Goal: Task Accomplishment & Management: Use online tool/utility

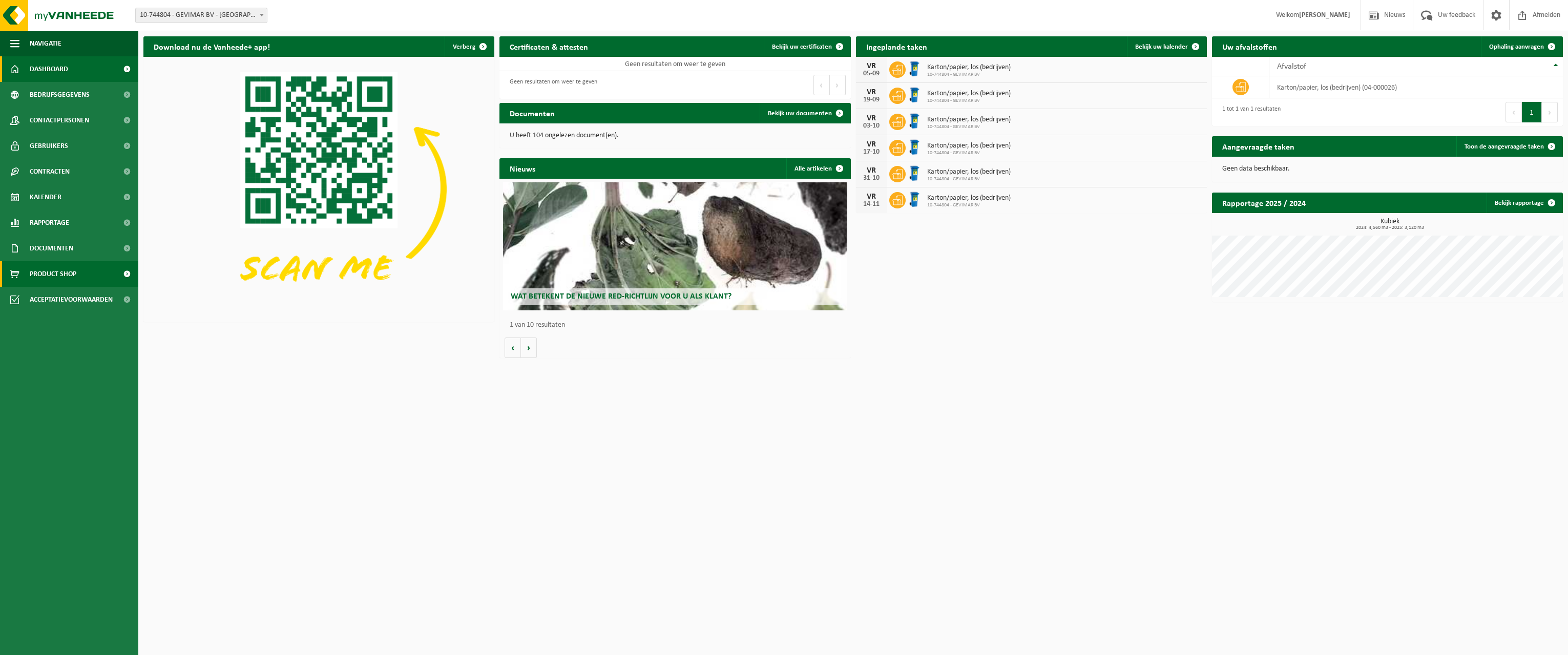
click at [89, 270] on link "Product Shop" at bounding box center [69, 274] width 138 height 26
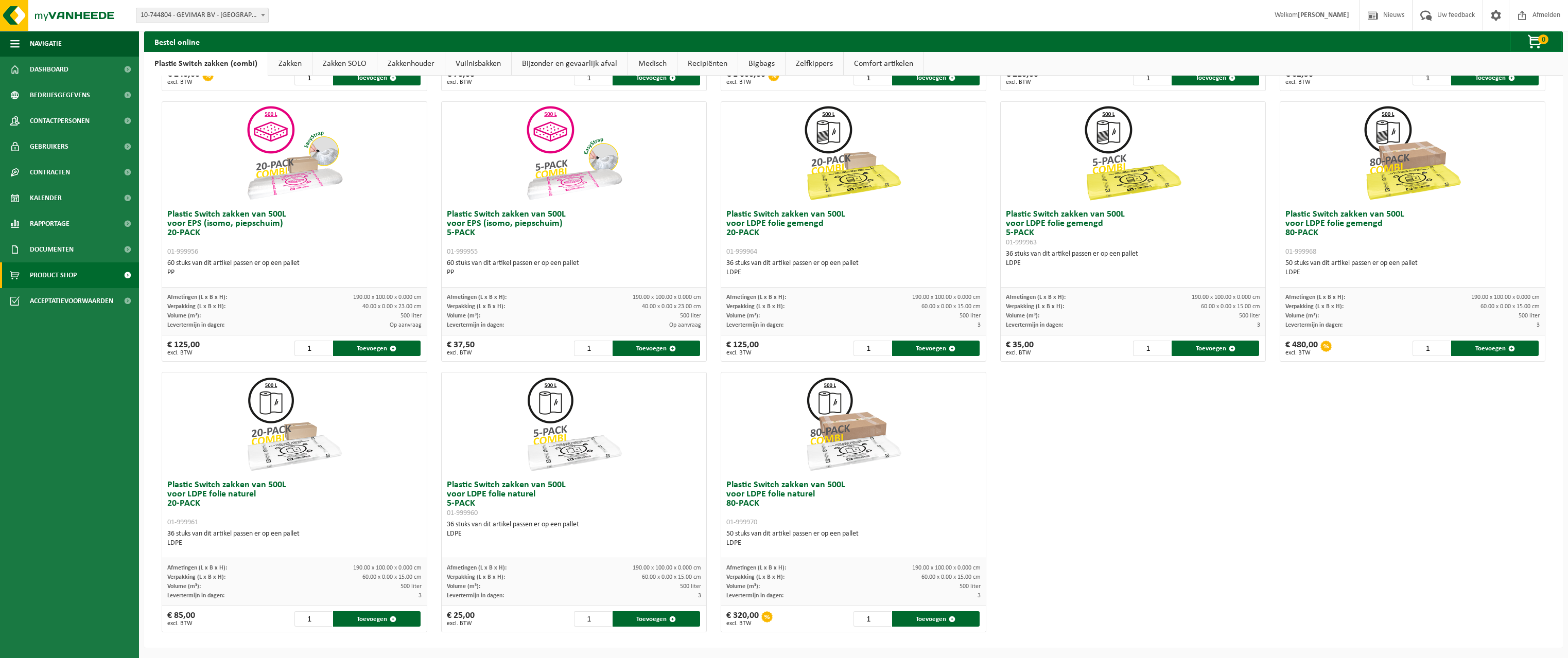
scroll to position [102, 0]
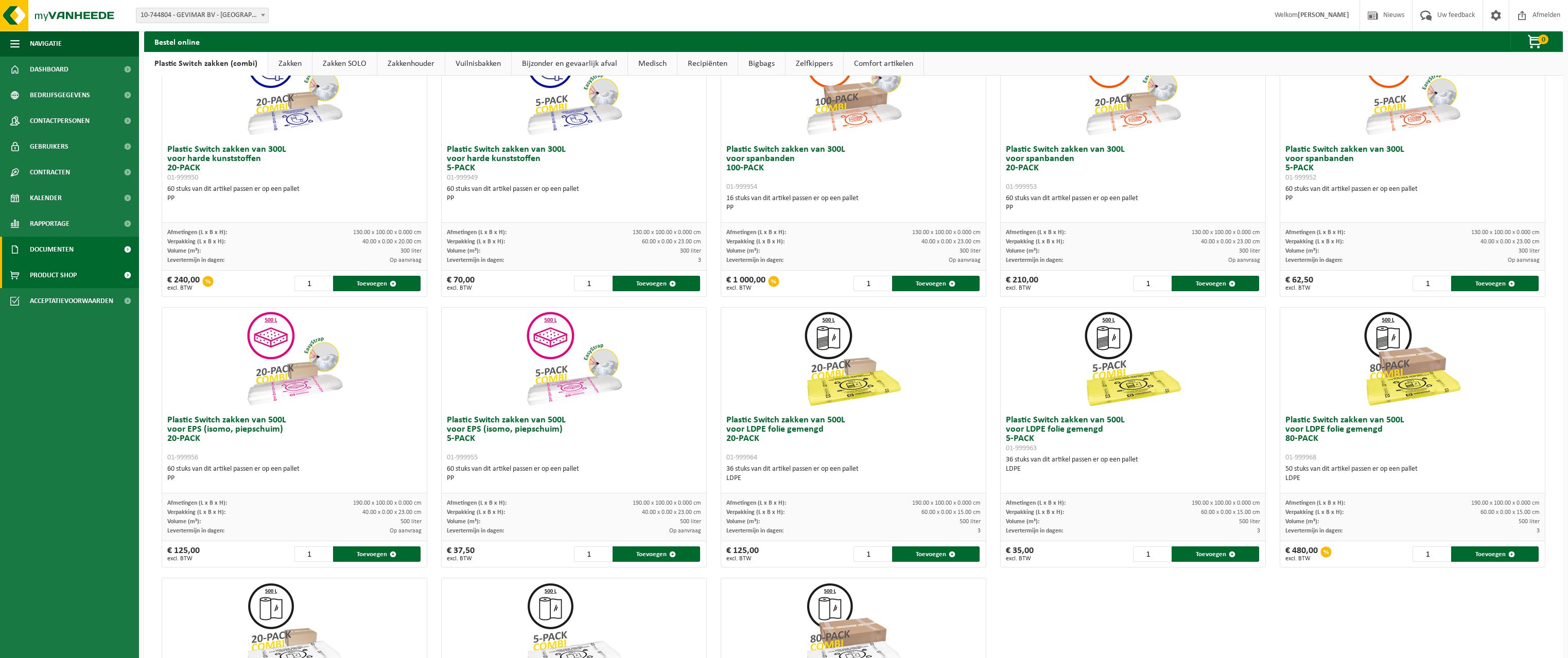
click at [61, 246] on span "Documenten" at bounding box center [52, 250] width 44 height 26
click at [64, 223] on span "Rapportage" at bounding box center [50, 224] width 40 height 26
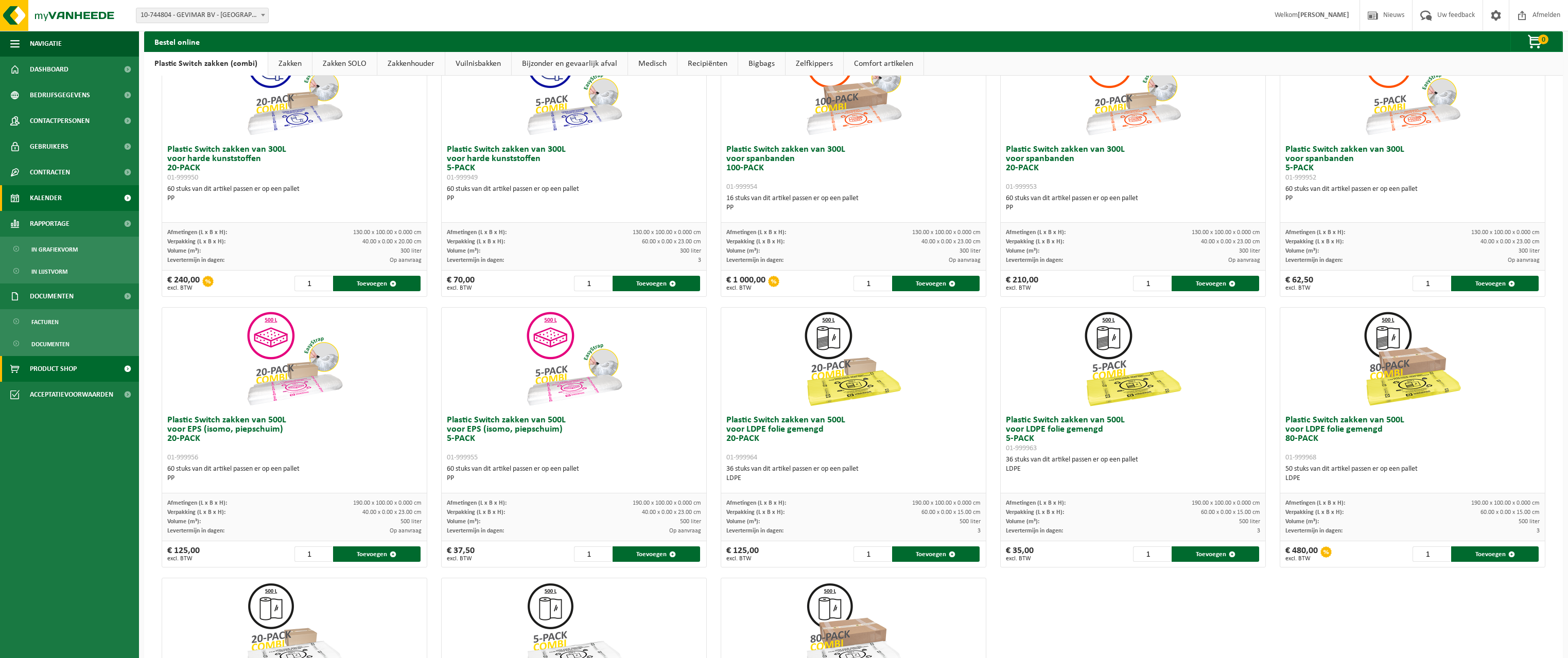
click at [64, 200] on link "Kalender" at bounding box center [69, 198] width 139 height 26
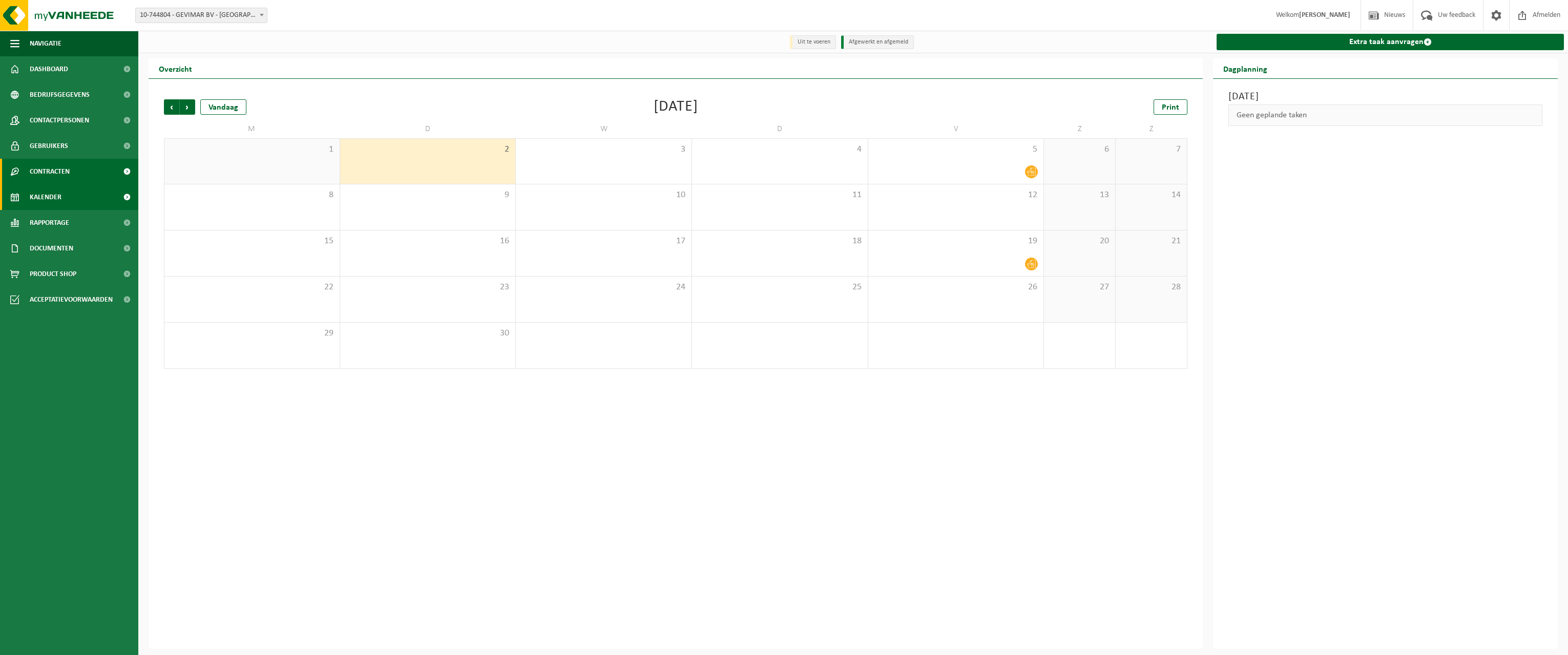
click at [62, 165] on span "Contracten" at bounding box center [50, 172] width 40 height 26
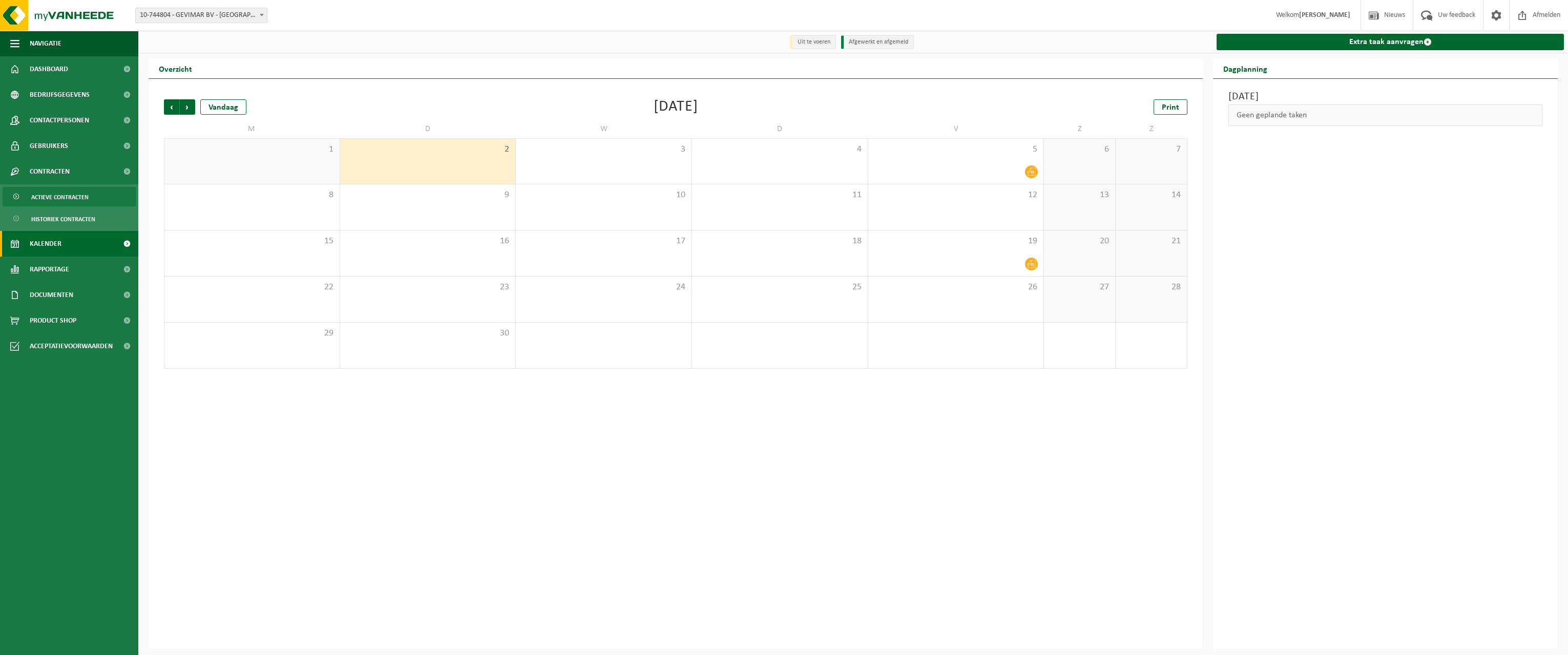
click at [66, 200] on span "Actieve contracten" at bounding box center [60, 197] width 57 height 19
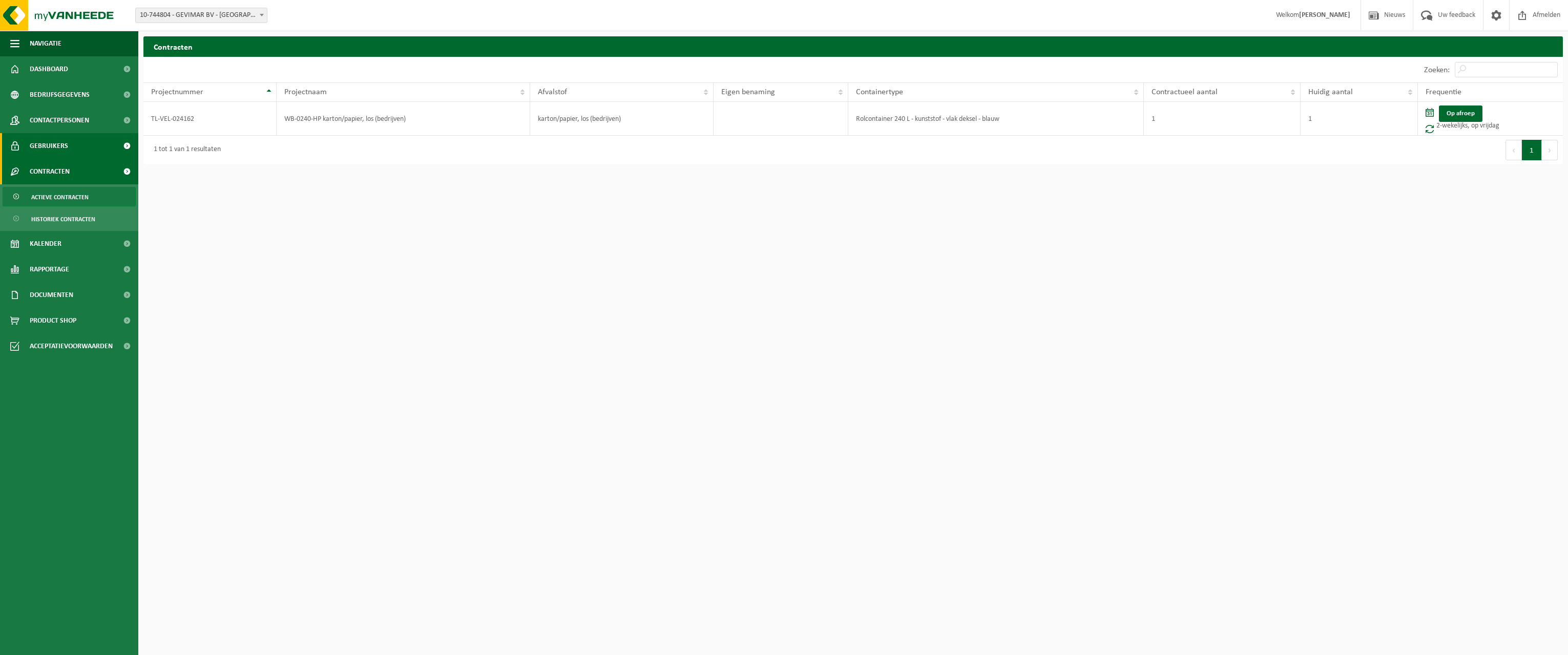
click at [53, 145] on span "Gebruikers" at bounding box center [49, 146] width 38 height 26
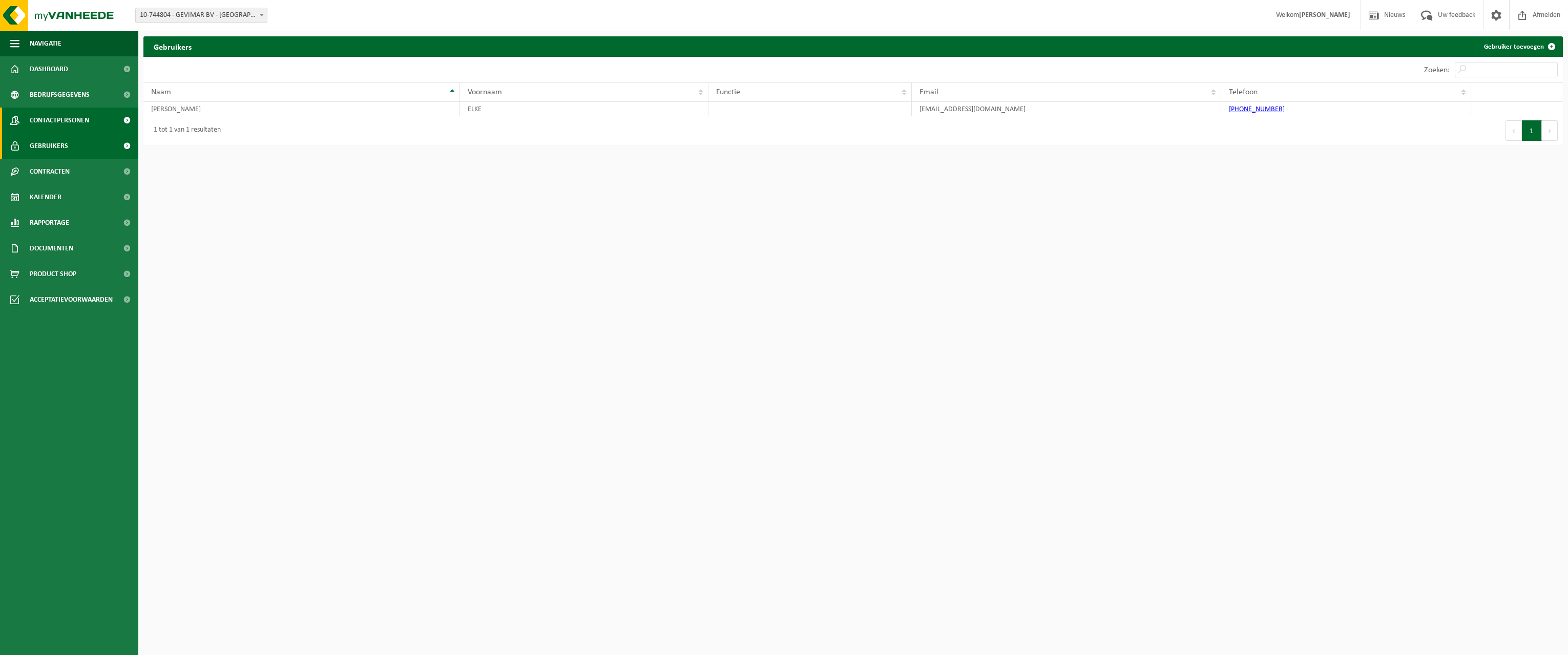
click at [59, 122] on span "Contactpersonen" at bounding box center [60, 121] width 60 height 26
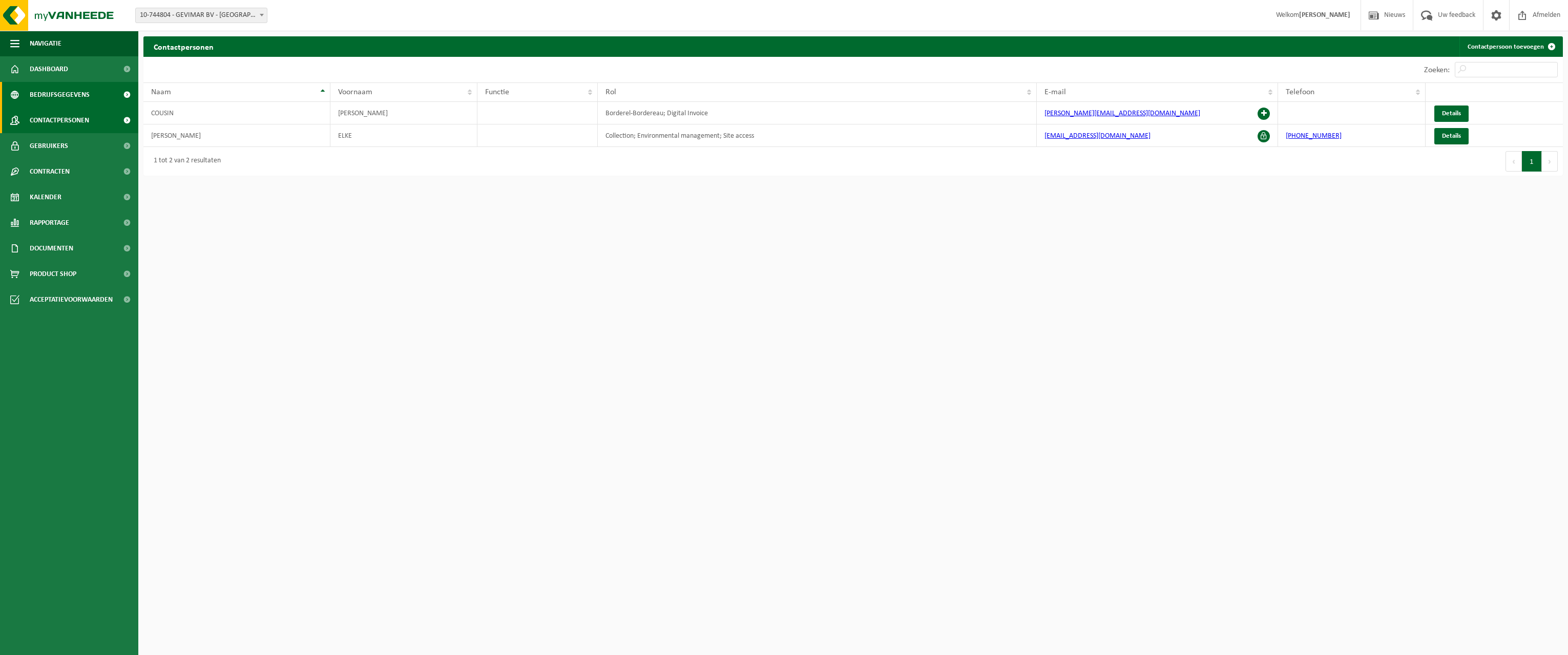
click at [71, 96] on span "Bedrijfsgegevens" at bounding box center [60, 95] width 60 height 26
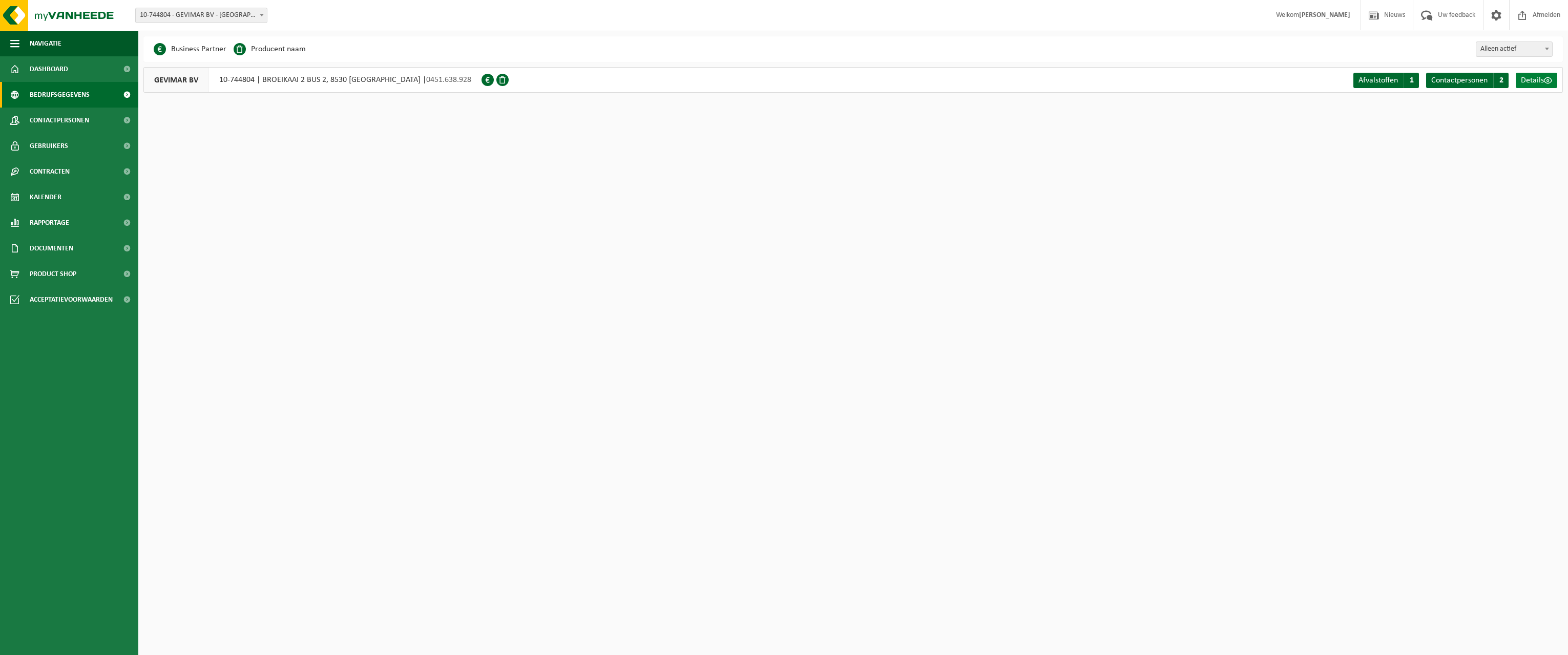
click at [1540, 80] on span "Details" at bounding box center [1533, 80] width 23 height 8
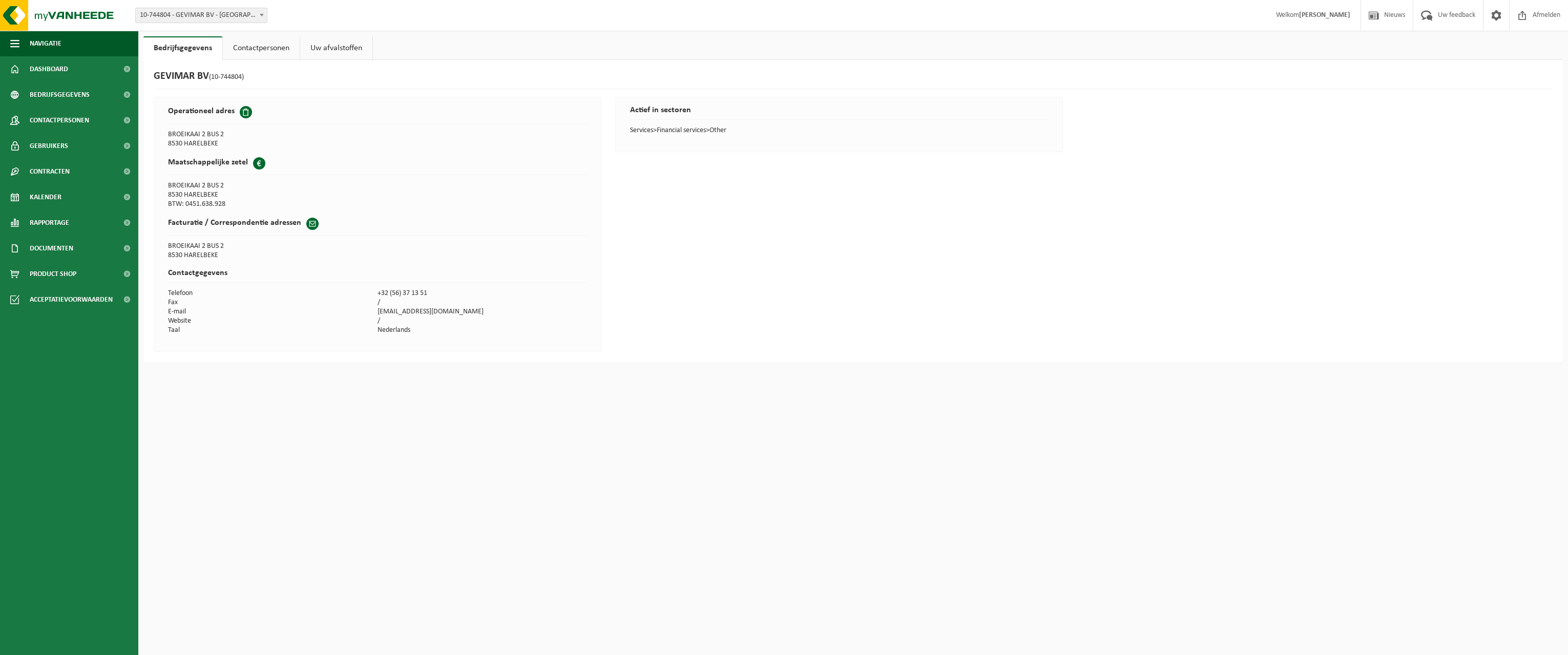
click at [388, 320] on td "/" at bounding box center [482, 321] width 209 height 9
click at [390, 317] on td "/" at bounding box center [482, 321] width 209 height 9
click at [394, 313] on td "liesbeth@gevimar.be" at bounding box center [482, 312] width 209 height 9
click at [467, 265] on th "Contactgegevens" at bounding box center [377, 276] width 419 height 26
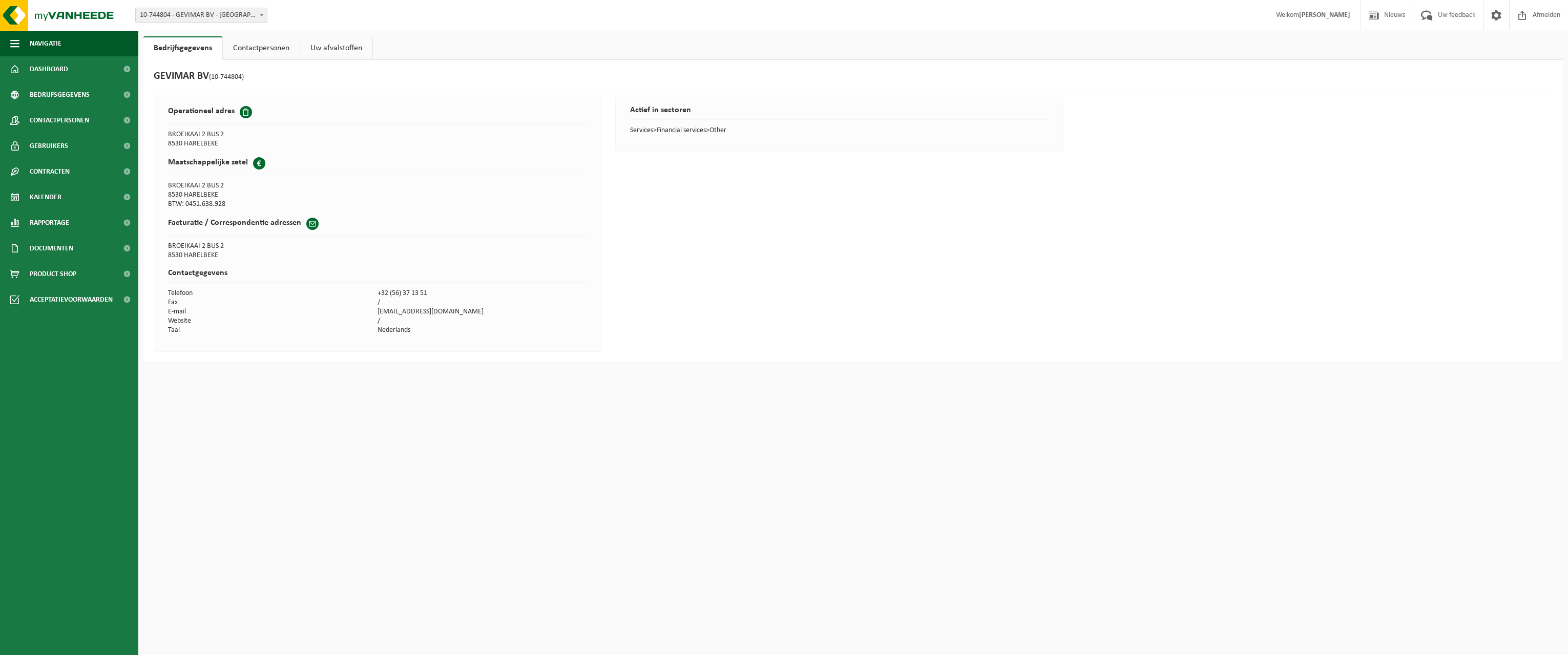
click at [261, 45] on link "Contactpersonen" at bounding box center [261, 48] width 77 height 24
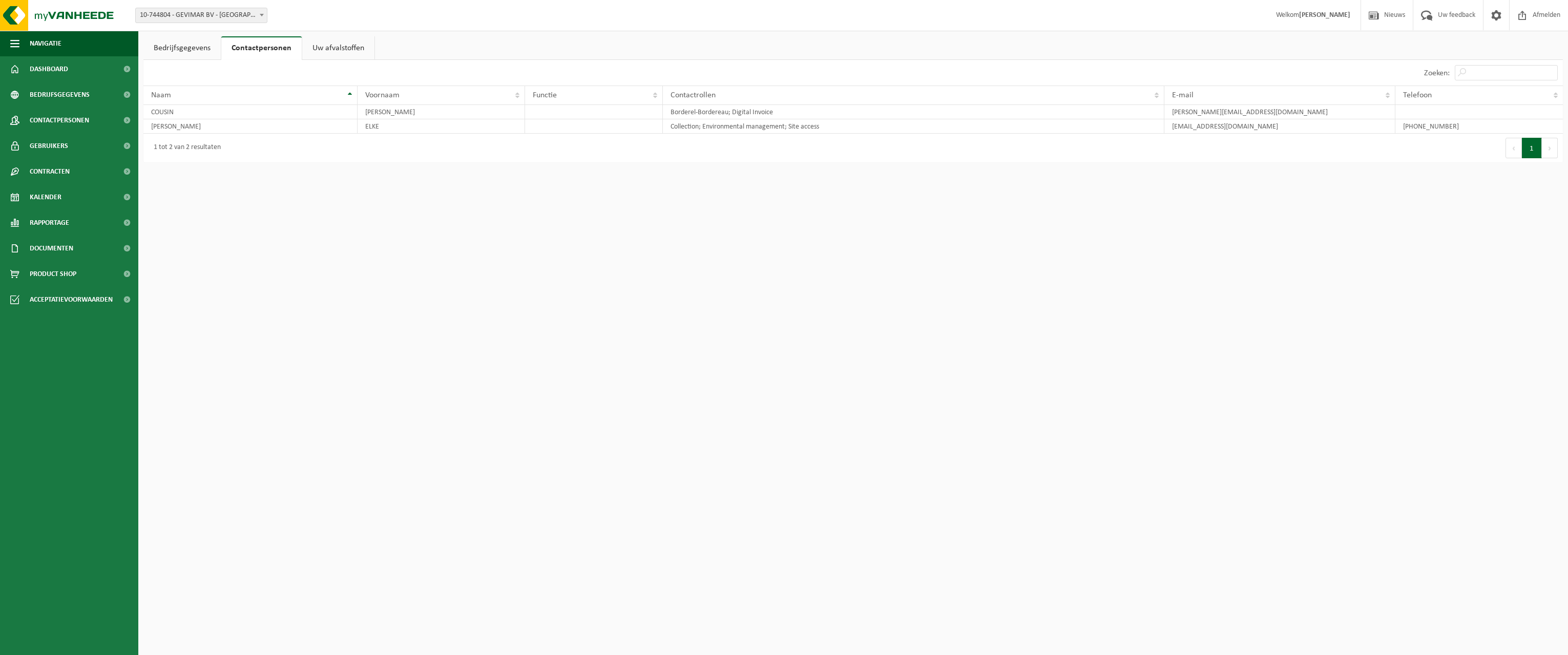
click at [337, 43] on link "Uw afvalstoffen" at bounding box center [338, 48] width 72 height 24
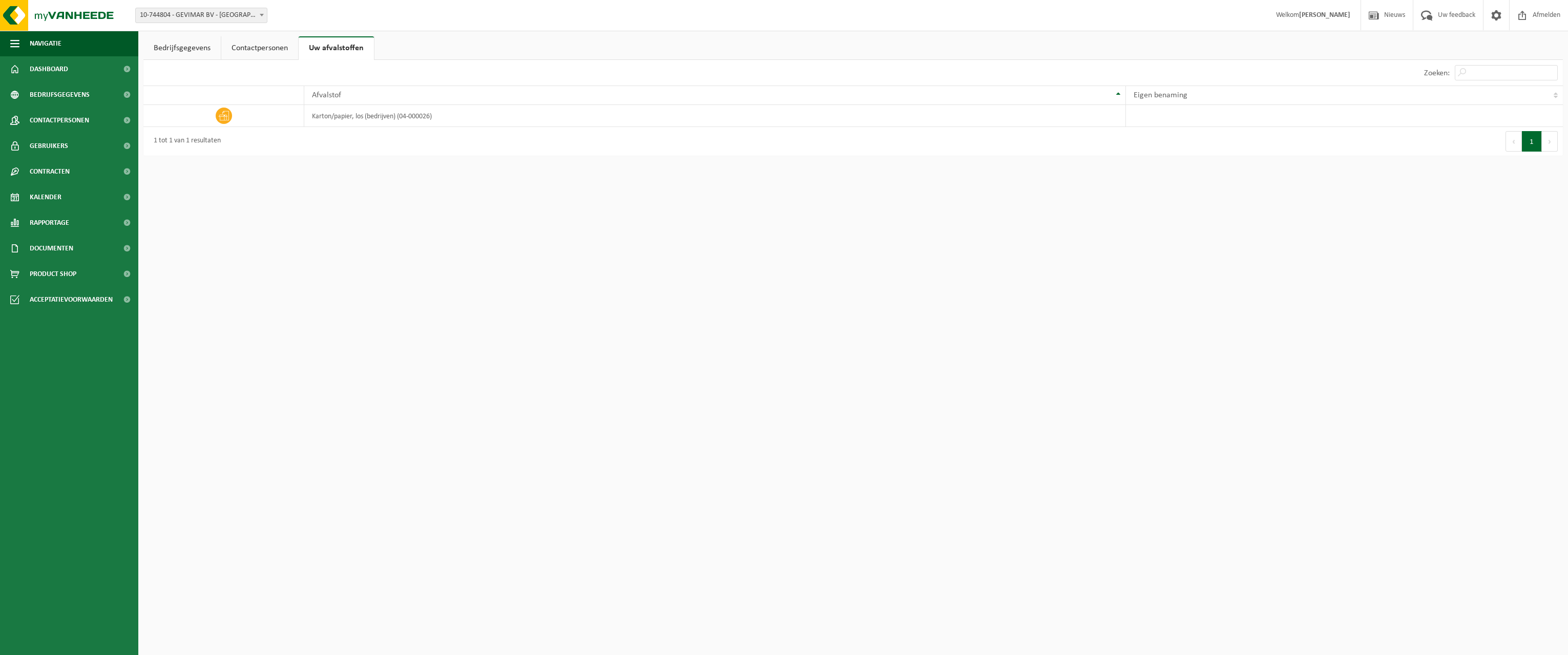
click at [192, 40] on link "Bedrijfsgegevens" at bounding box center [182, 48] width 77 height 24
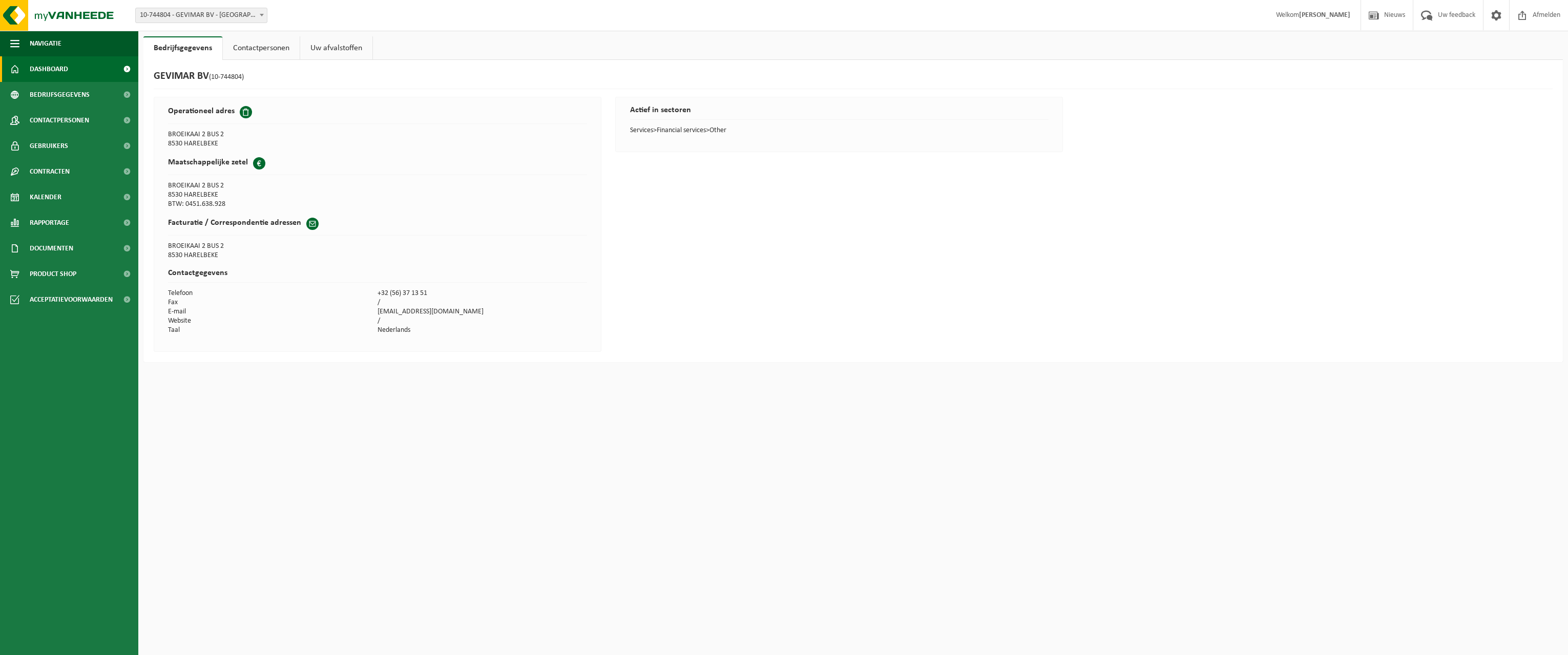
click at [47, 66] on span "Dashboard" at bounding box center [49, 69] width 38 height 26
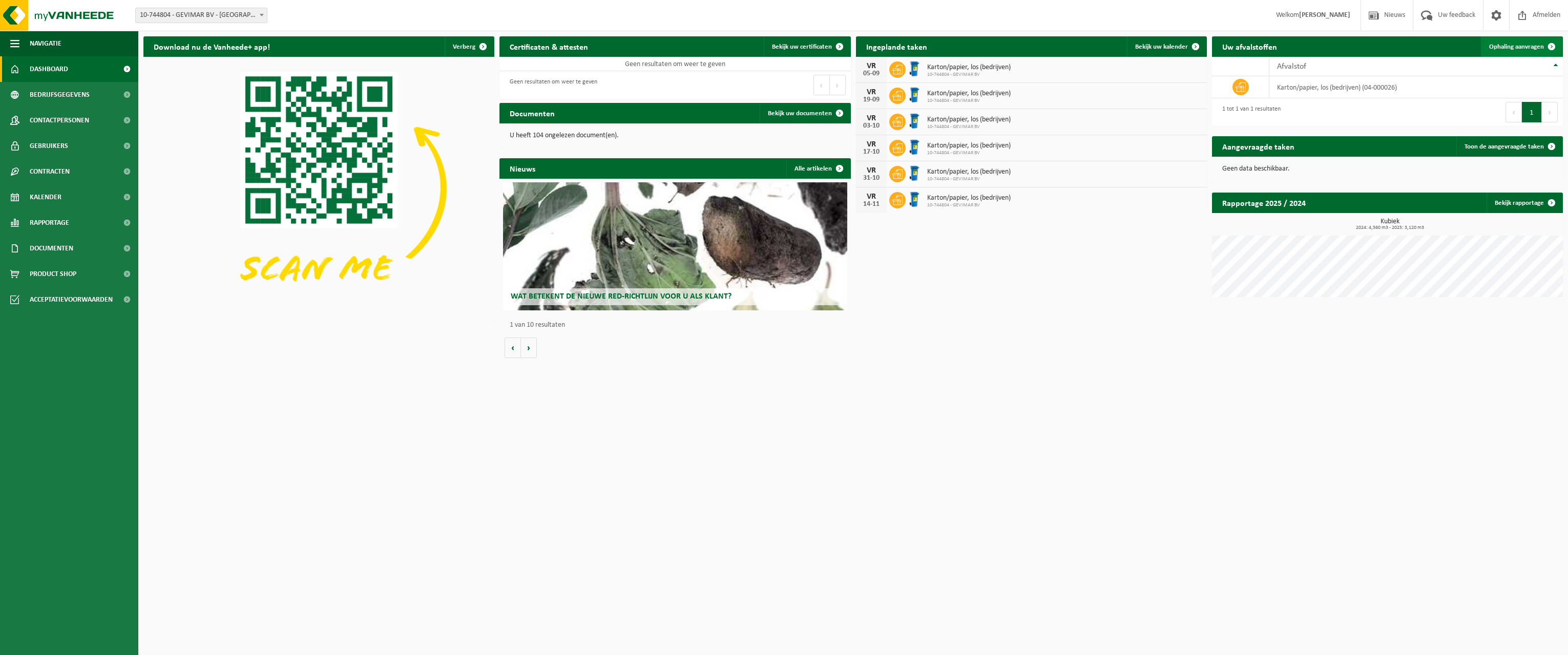
click at [1550, 47] on span at bounding box center [1552, 47] width 21 height 21
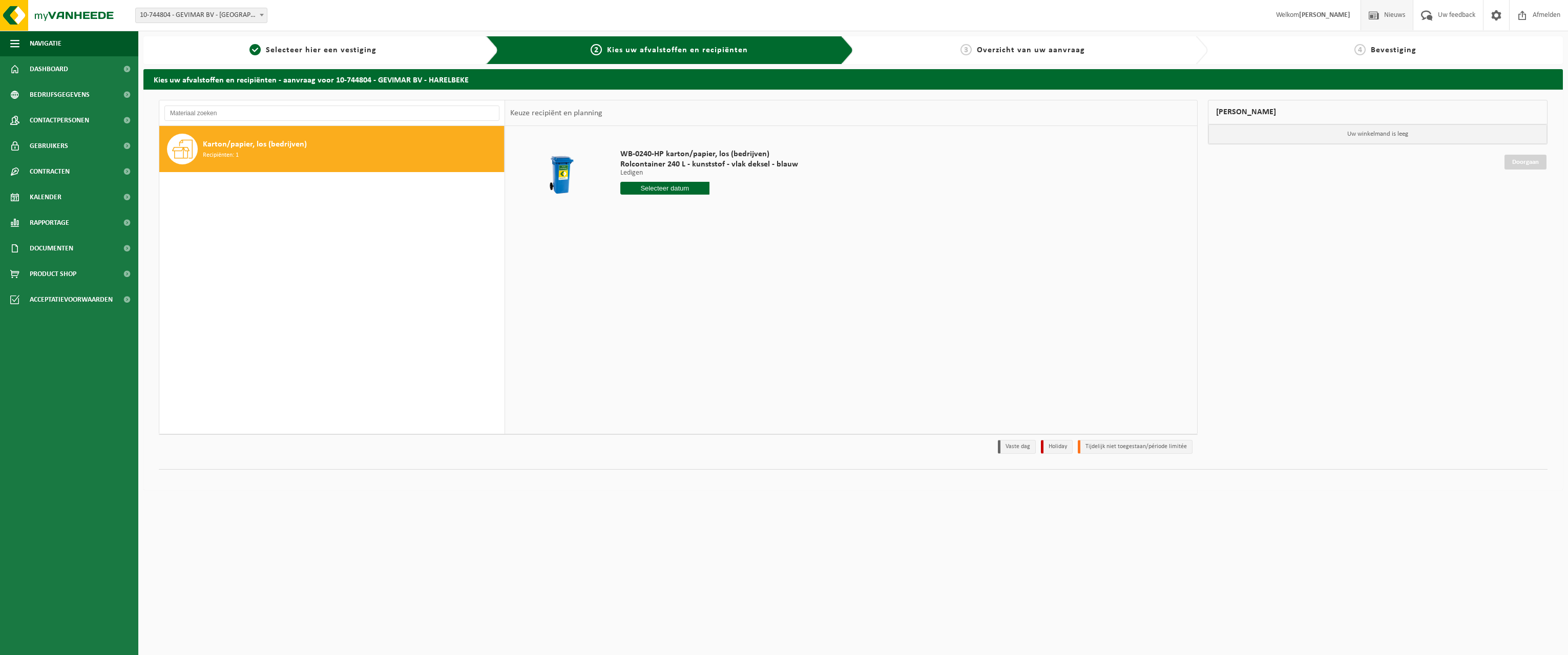
click at [1396, 15] on span "Nieuws" at bounding box center [1395, 15] width 26 height 30
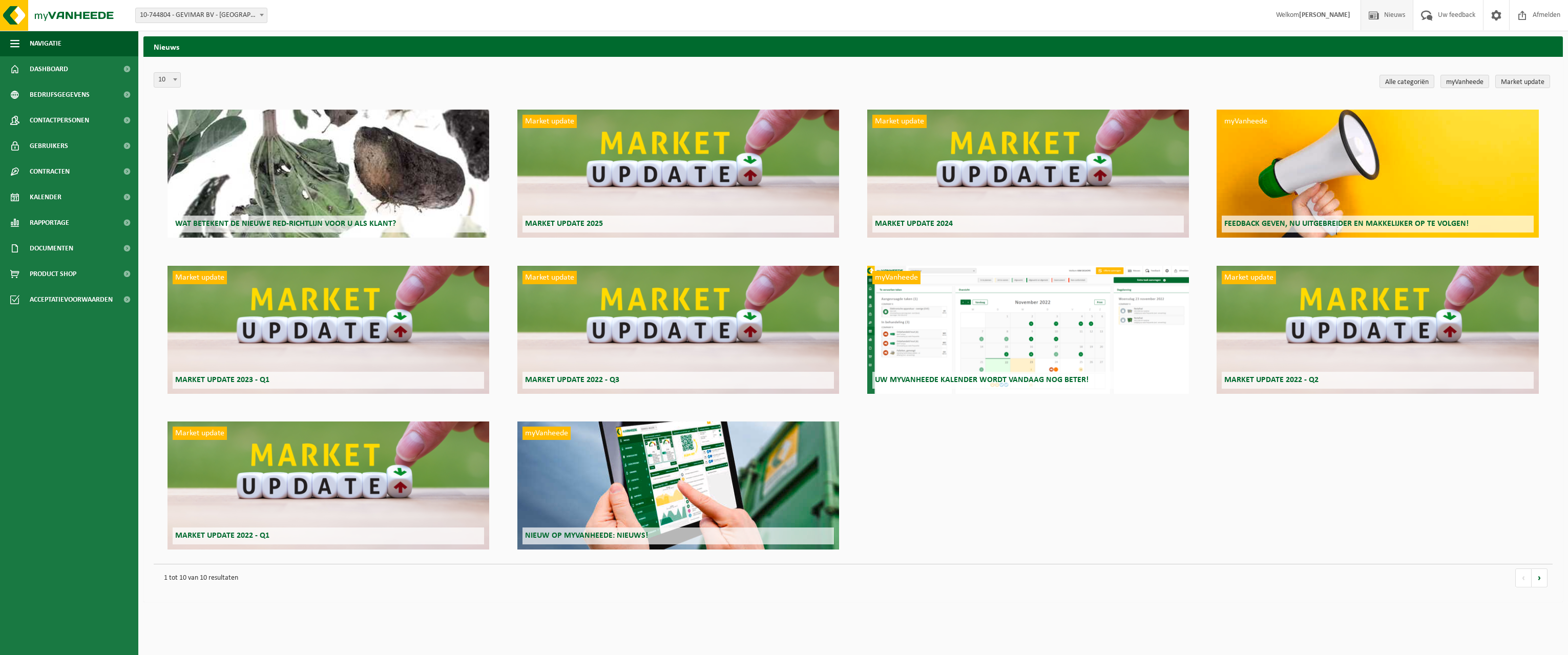
click at [237, 217] on h2 "Wat betekent de nieuwe RED-richtlijn voor u als klant?" at bounding box center [329, 224] width 312 height 17
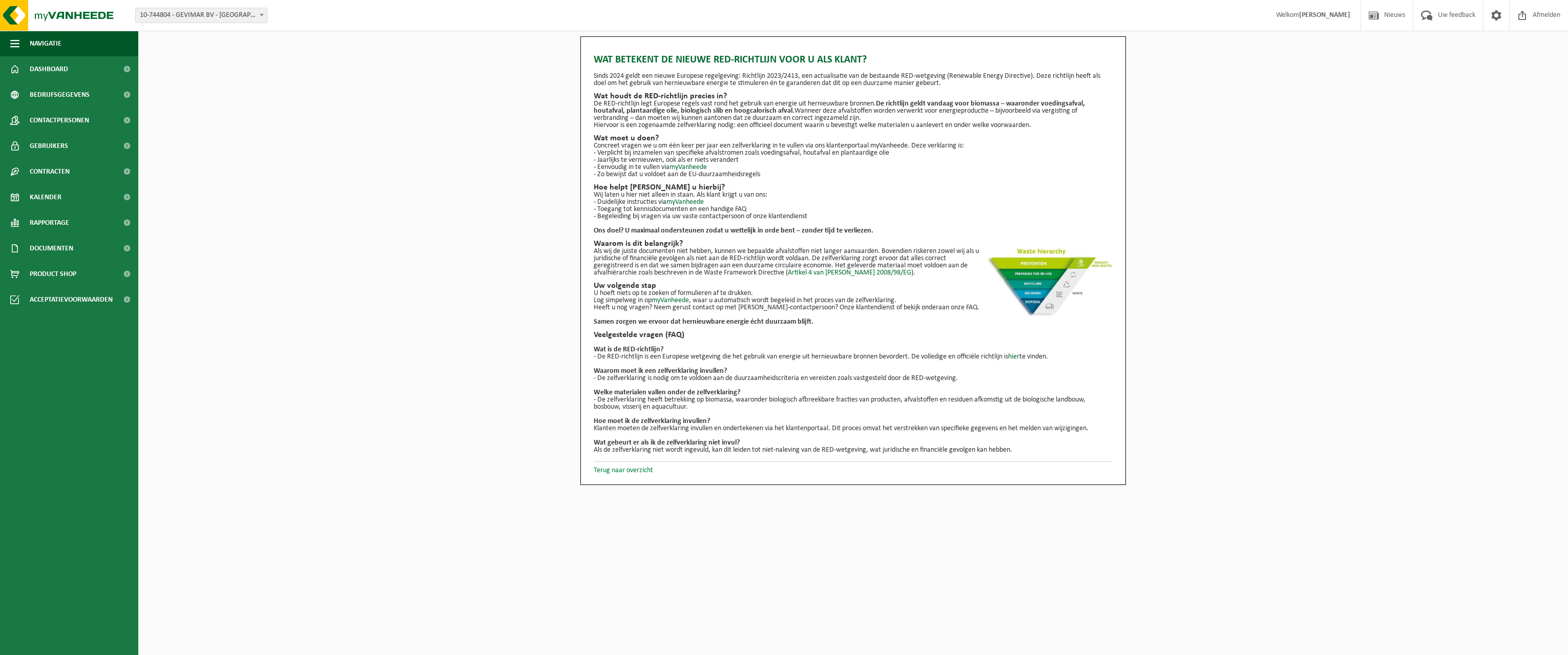
click at [635, 472] on link "Terug naar overzicht" at bounding box center [623, 471] width 60 height 8
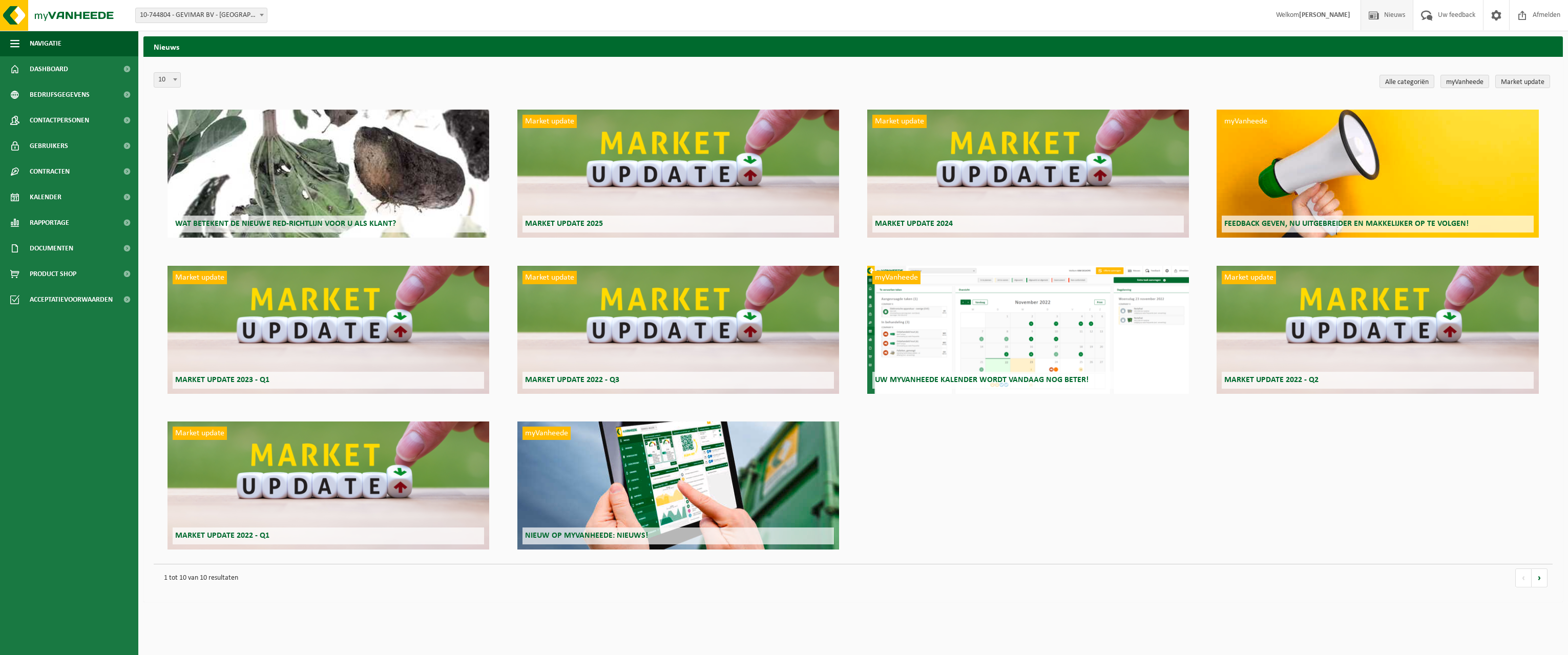
click at [600, 173] on div "Market update Market update 2025" at bounding box center [678, 173] width 321 height 128
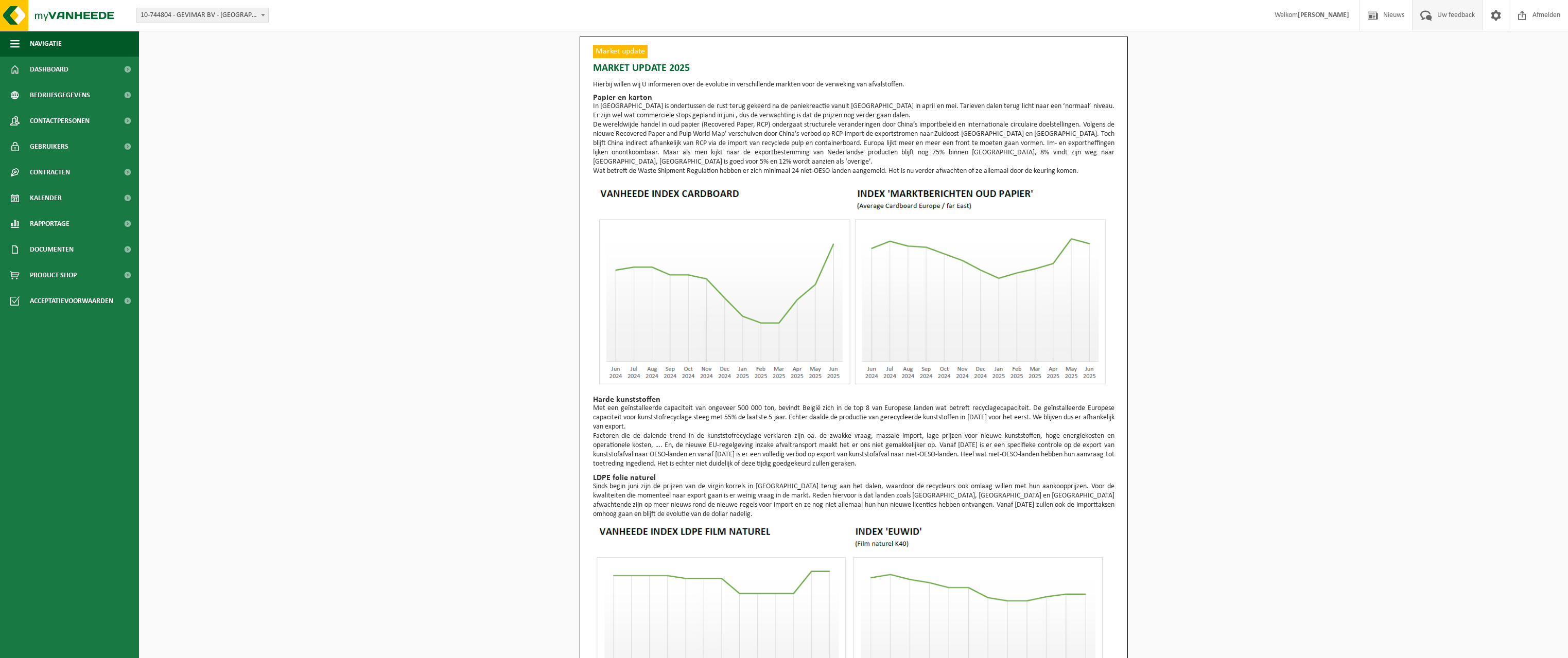
click at [1441, 17] on span "Uw feedback" at bounding box center [1456, 15] width 43 height 31
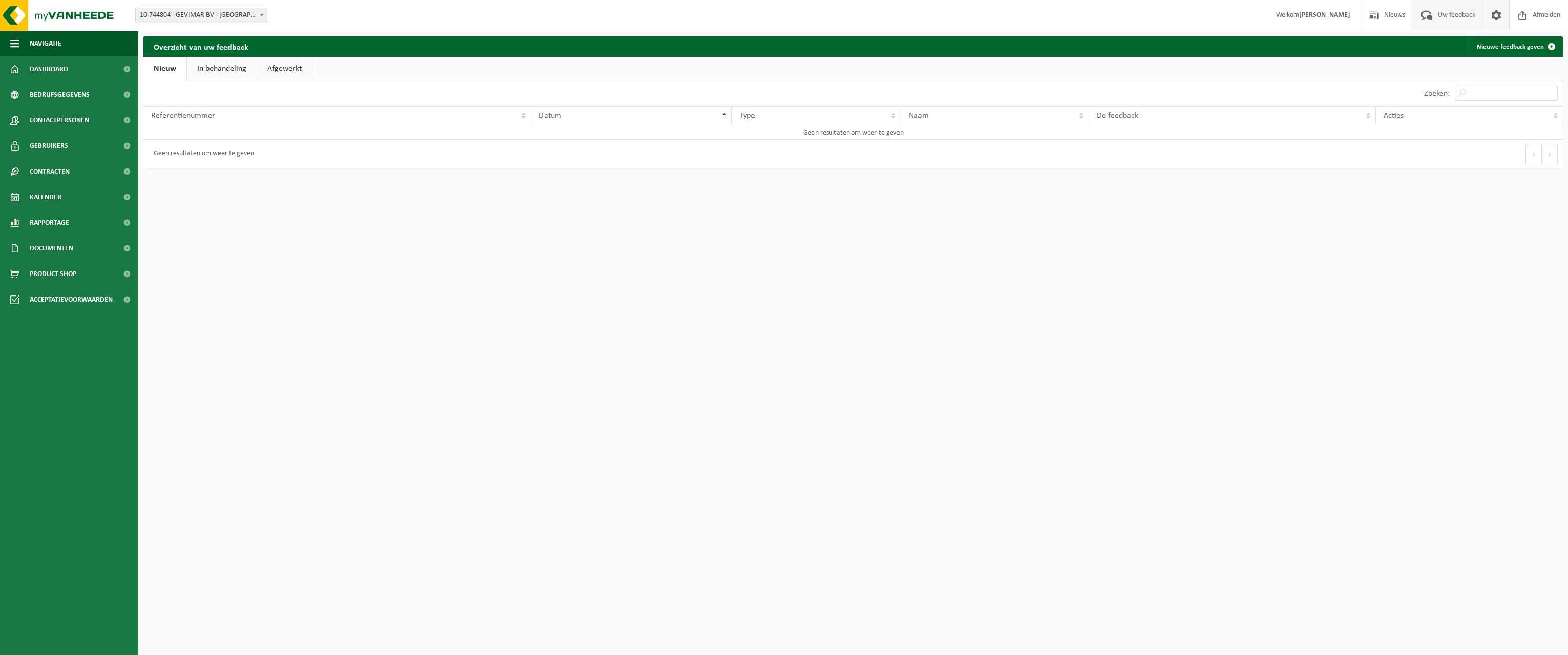
click at [1495, 19] on span at bounding box center [1496, 15] width 15 height 30
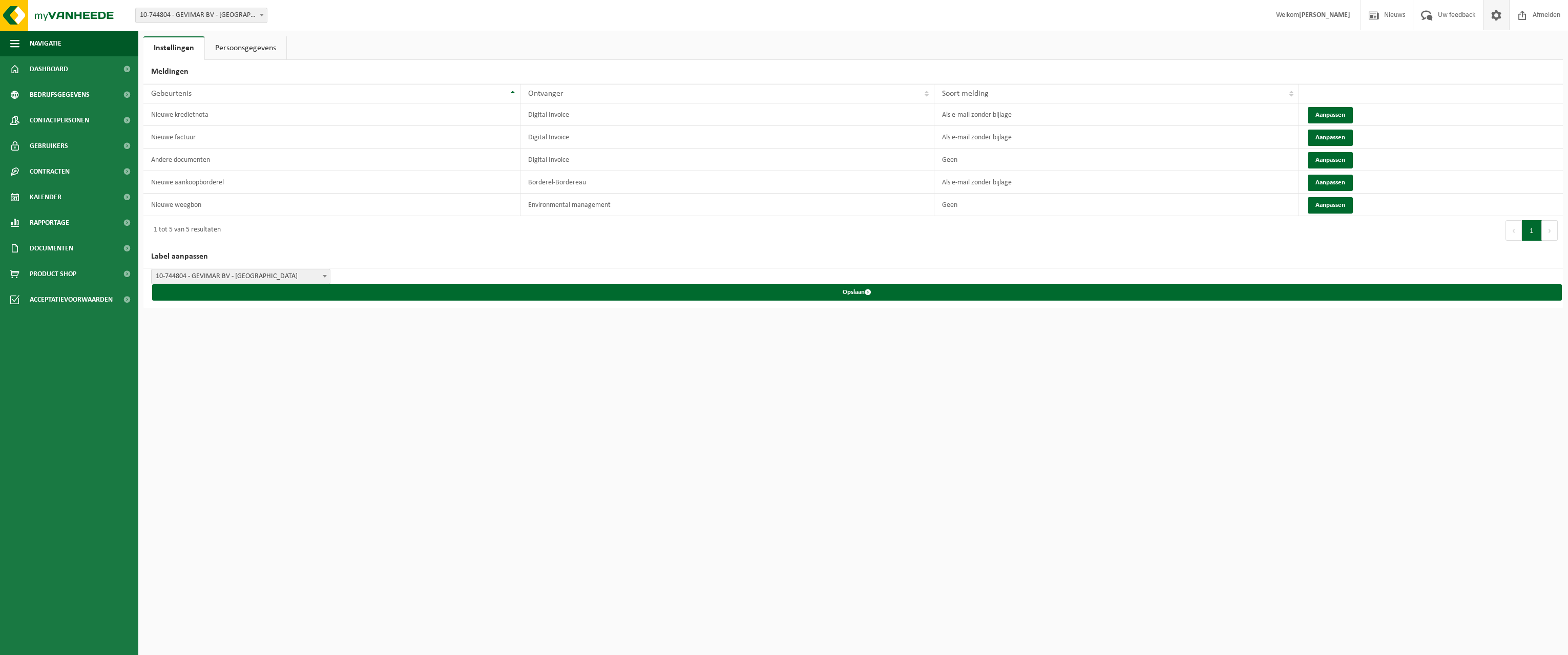
click at [236, 47] on link "Persoonsgegevens" at bounding box center [246, 48] width 82 height 24
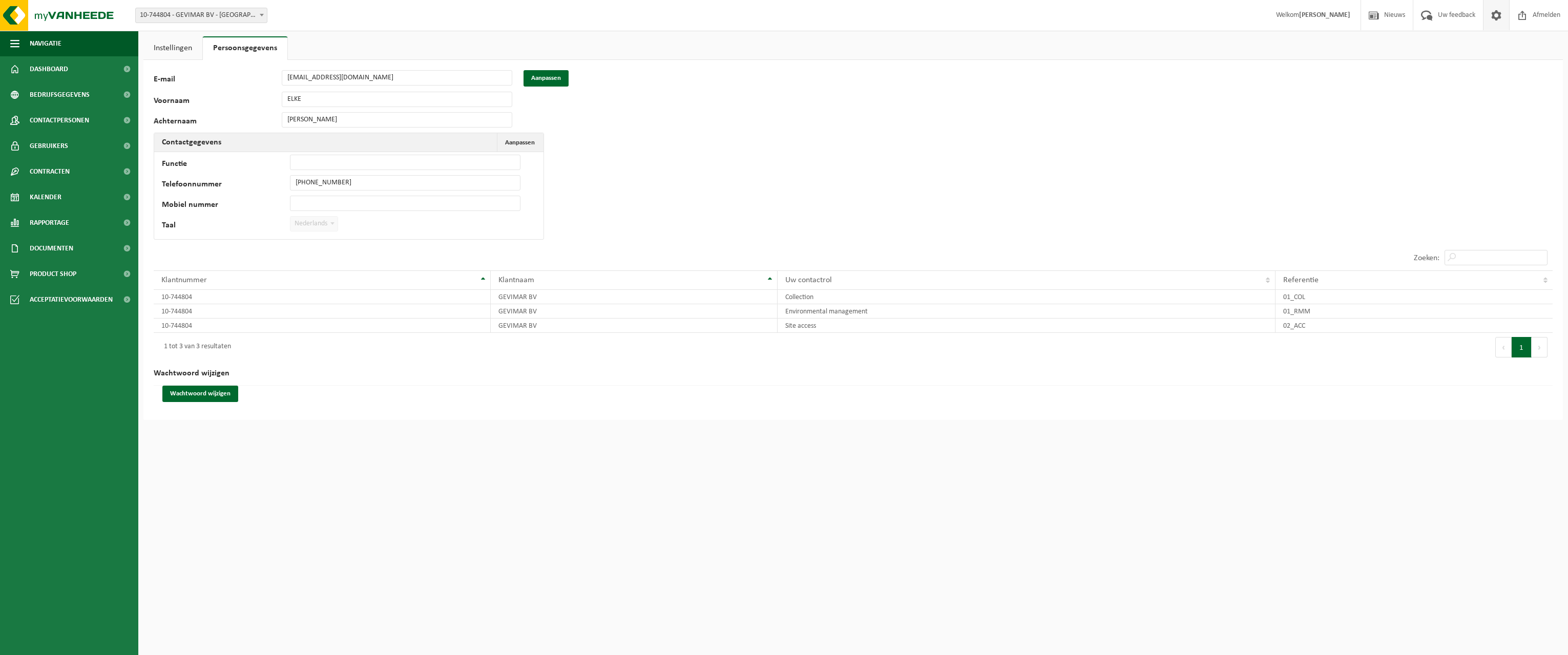
click at [181, 47] on link "Instellingen" at bounding box center [173, 48] width 59 height 24
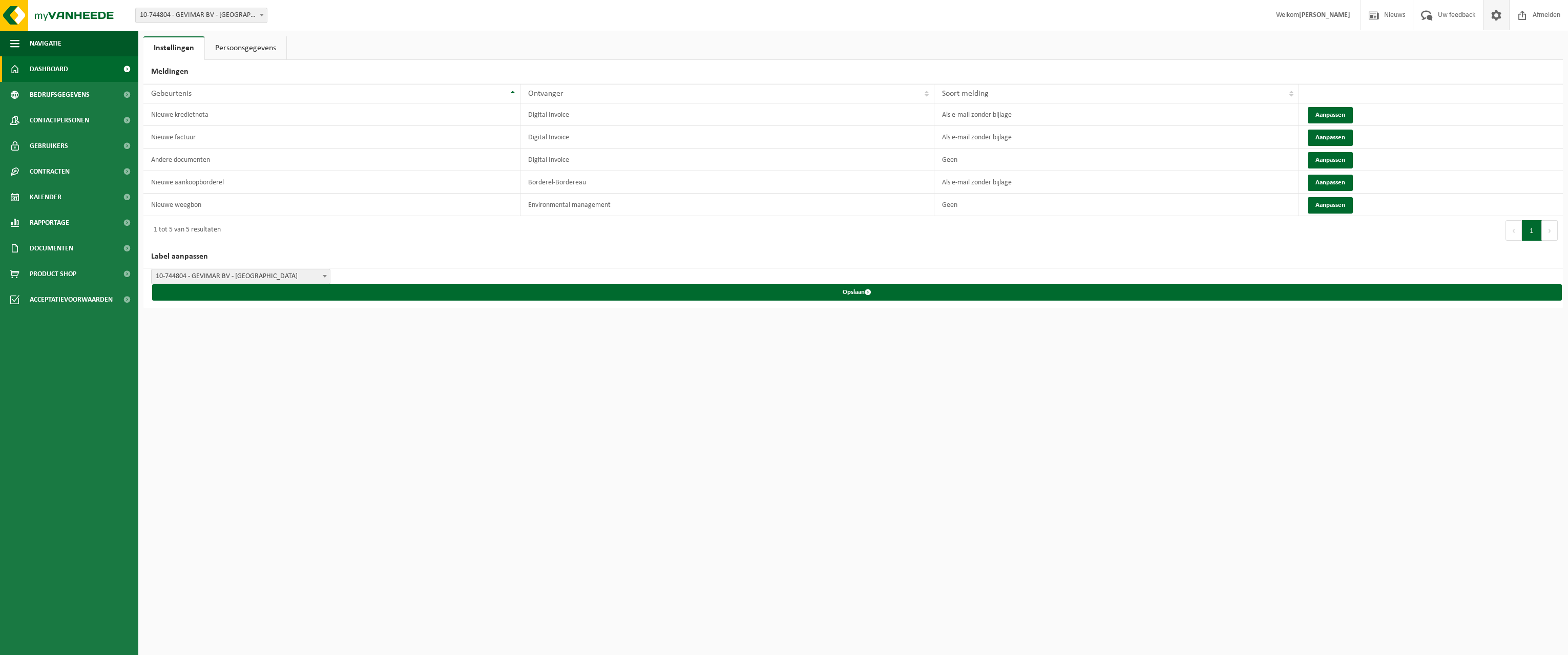
click at [60, 66] on span "Dashboard" at bounding box center [49, 69] width 38 height 26
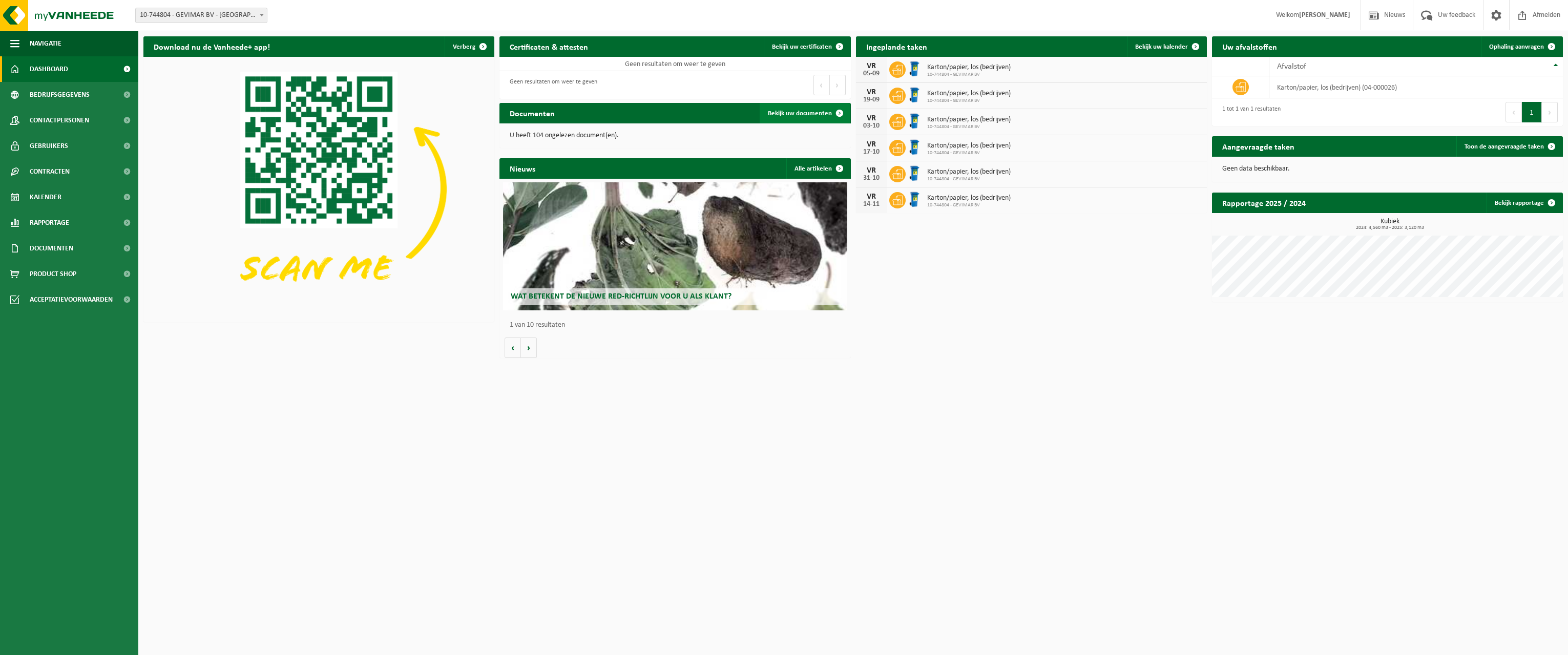
click at [811, 114] on span "Bekijk uw documenten" at bounding box center [799, 113] width 64 height 7
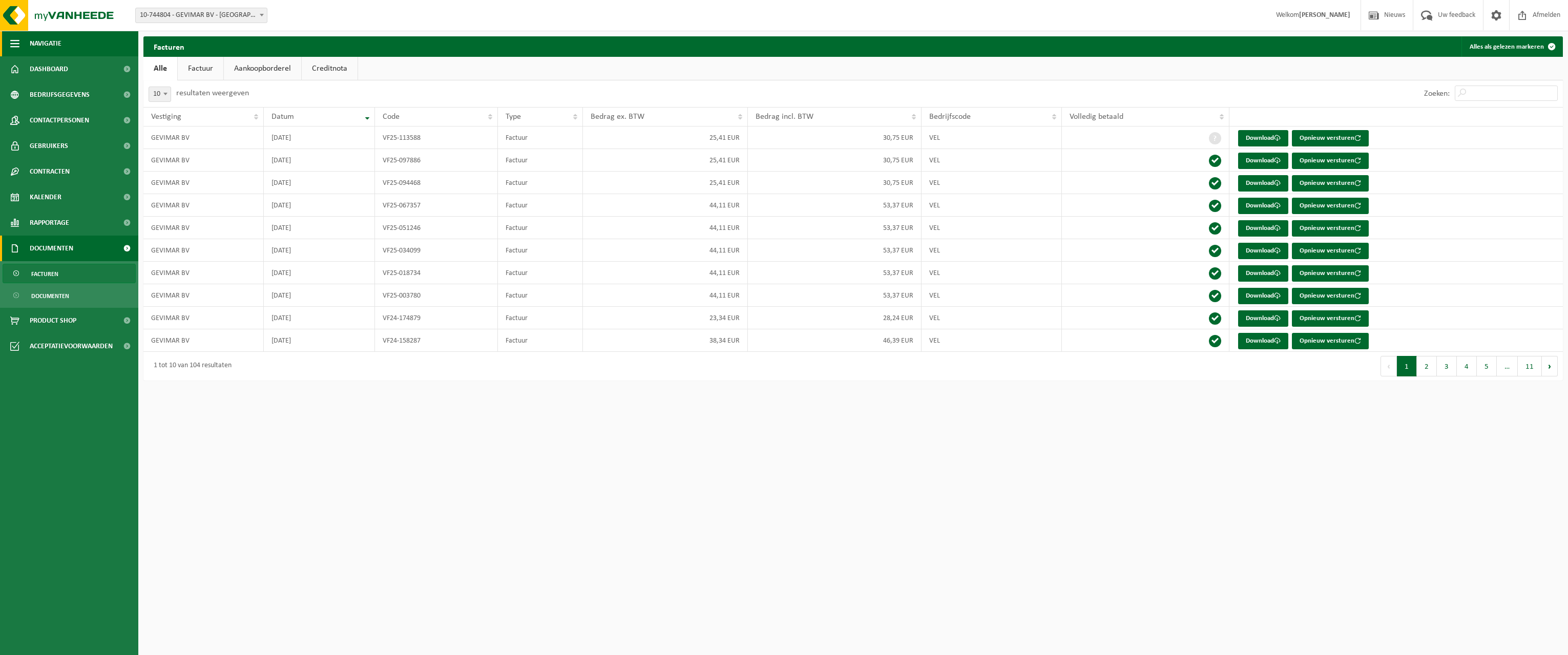
click at [26, 41] on button "Navigatie" at bounding box center [69, 43] width 138 height 26
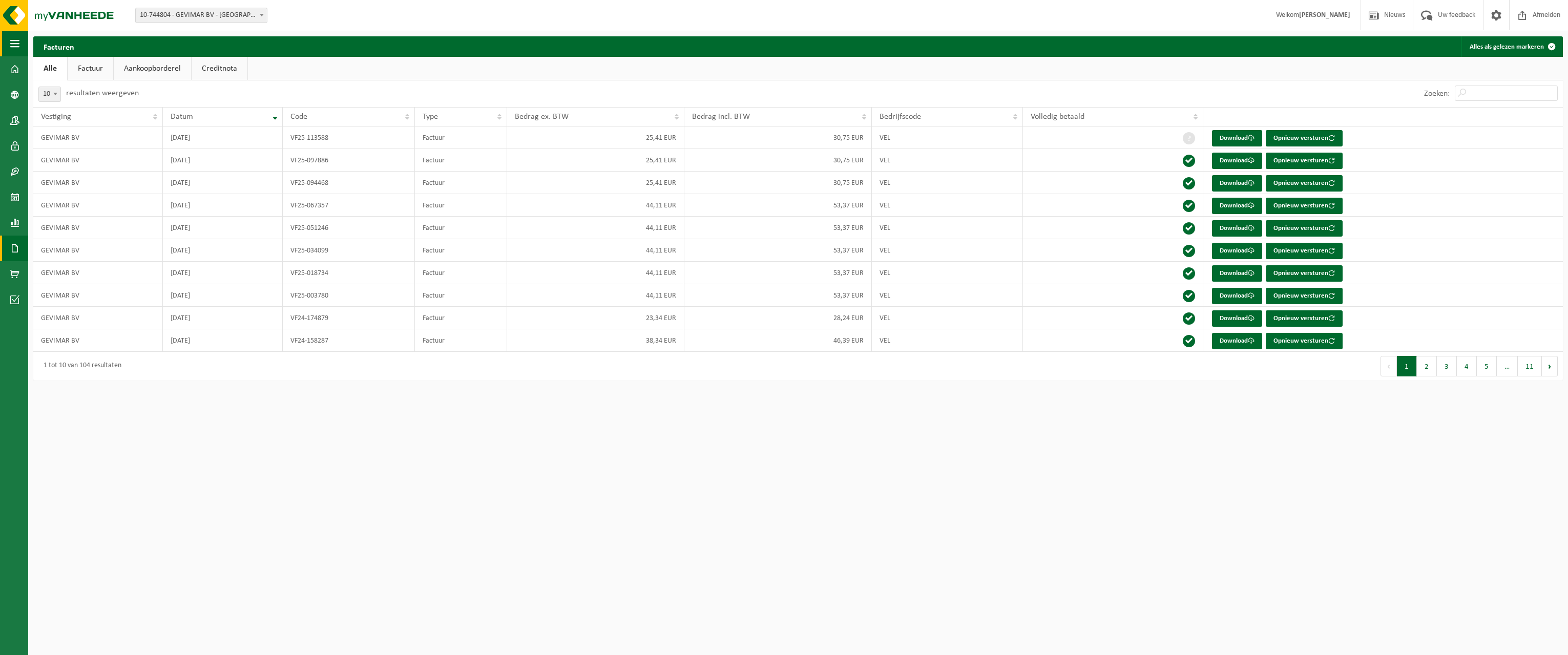
click at [18, 42] on span "button" at bounding box center [15, 43] width 9 height 26
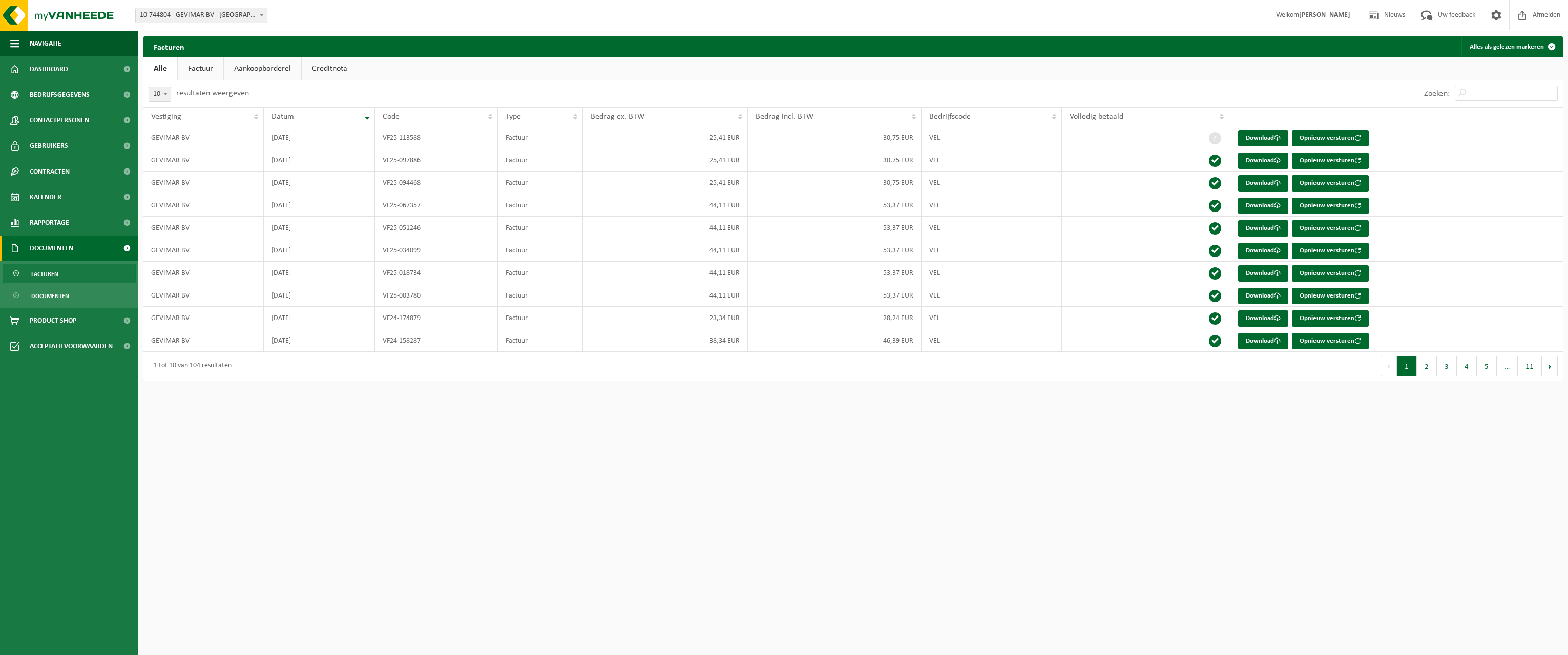
click at [1299, 15] on strong "[PERSON_NAME]" at bounding box center [1325, 15] width 51 height 8
click at [264, 15] on span at bounding box center [262, 15] width 10 height 13
click at [264, 15] on span at bounding box center [262, 15] width 10 height 13
click at [73, 92] on span "Bedrijfsgegevens" at bounding box center [60, 95] width 60 height 26
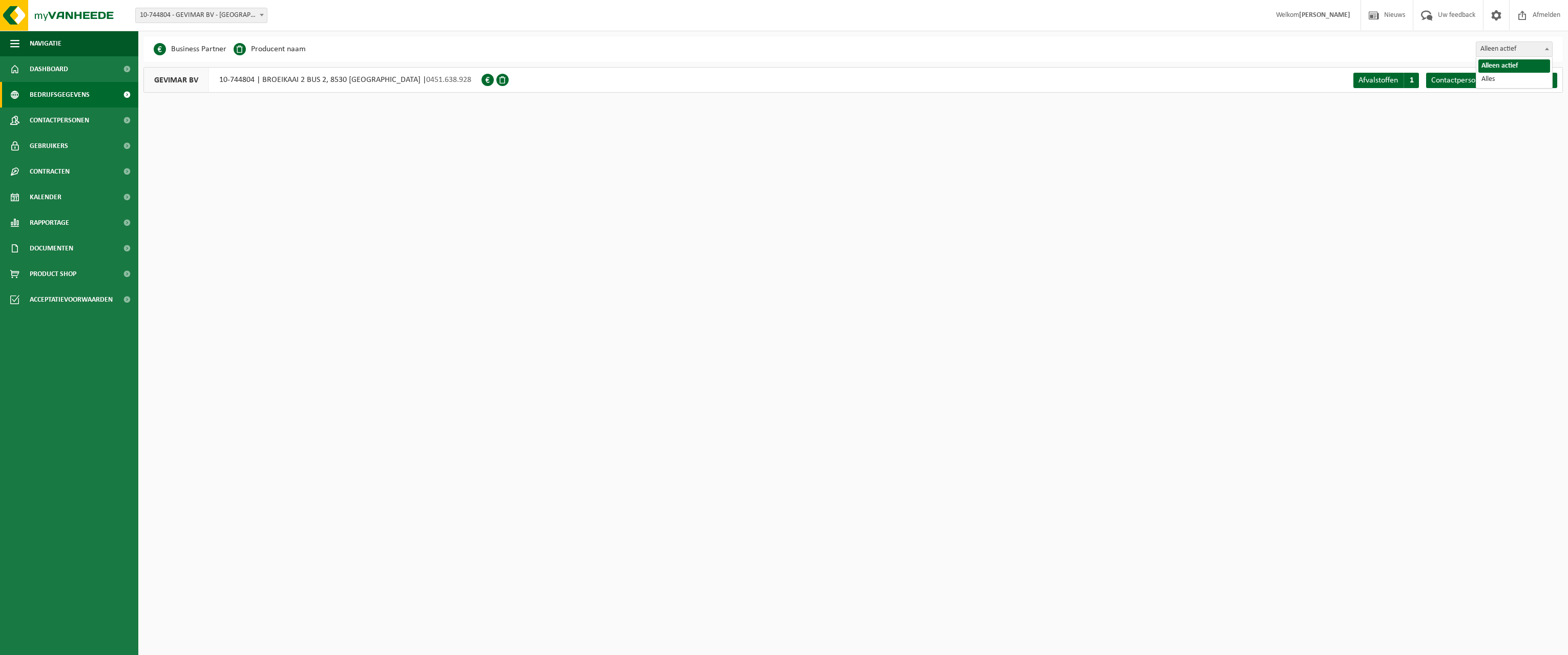
click at [1538, 52] on span "Alleen actief" at bounding box center [1514, 49] width 76 height 15
select select "true"
click at [1521, 85] on link "Details" at bounding box center [1536, 80] width 41 height 15
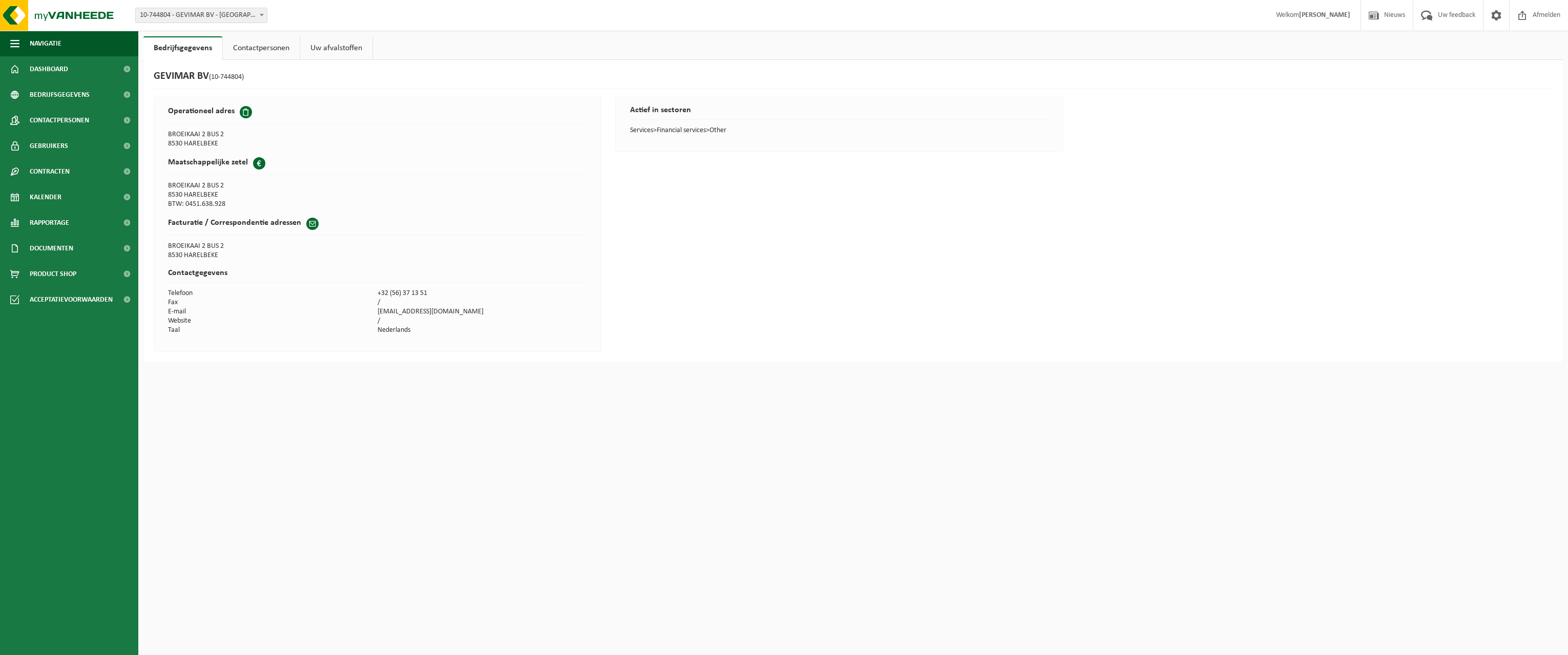
click at [264, 44] on link "Contactpersonen" at bounding box center [261, 48] width 77 height 24
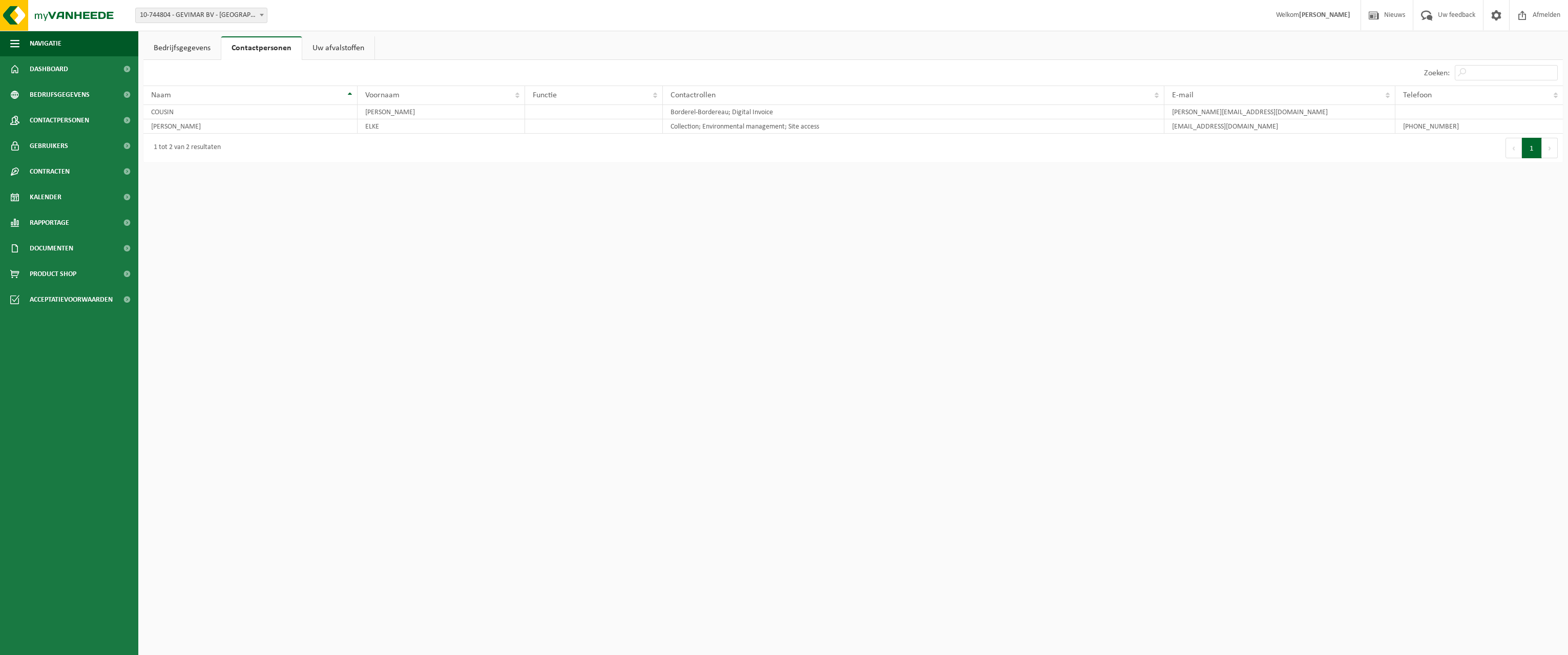
click at [331, 43] on link "Uw afvalstoffen" at bounding box center [338, 48] width 72 height 24
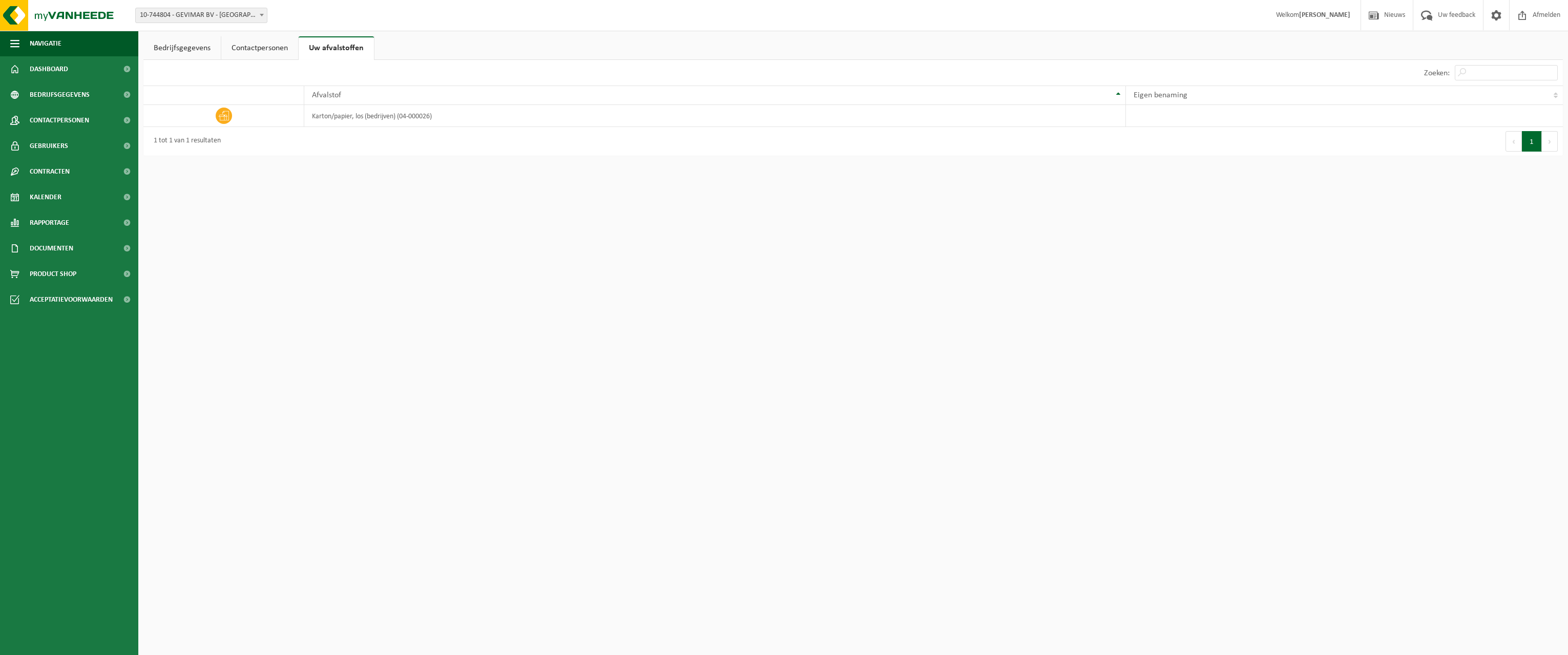
click at [187, 49] on link "Bedrijfsgegevens" at bounding box center [182, 48] width 77 height 24
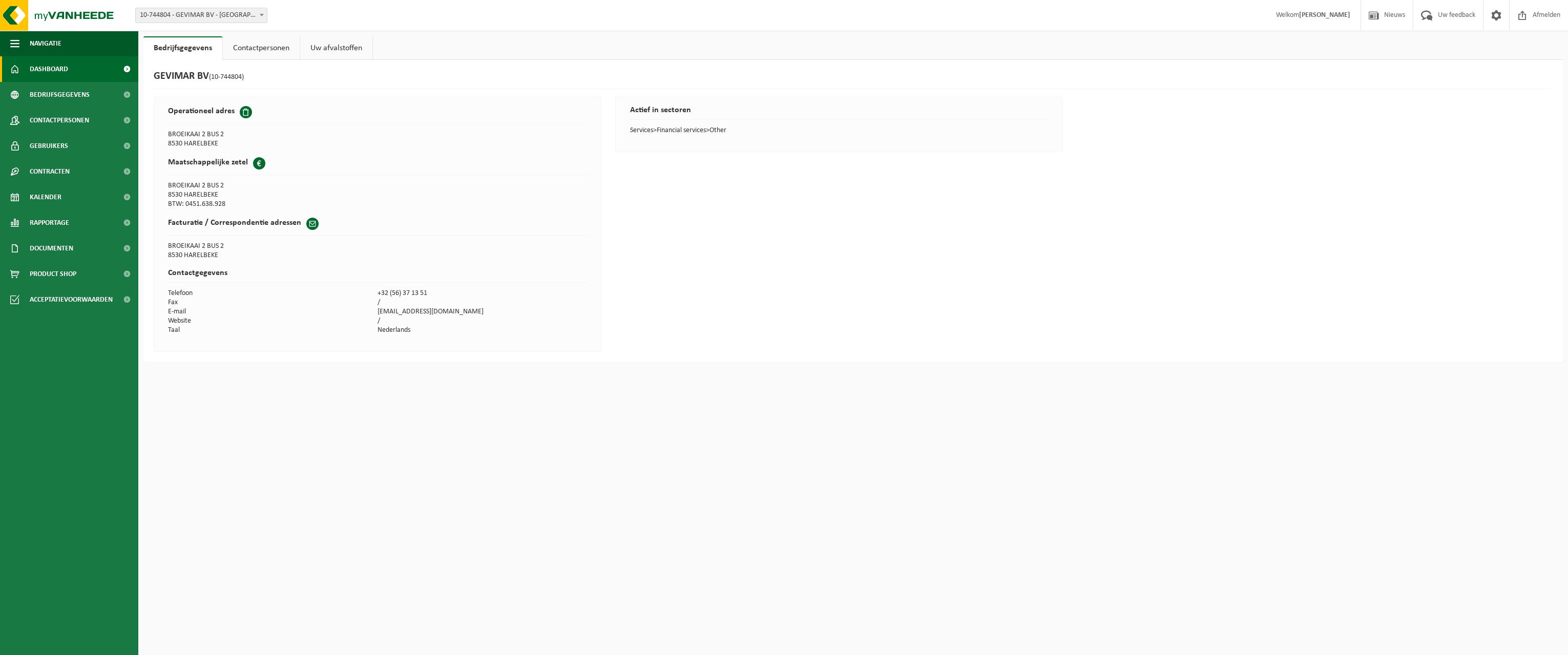
click at [70, 65] on link "Dashboard" at bounding box center [69, 69] width 138 height 26
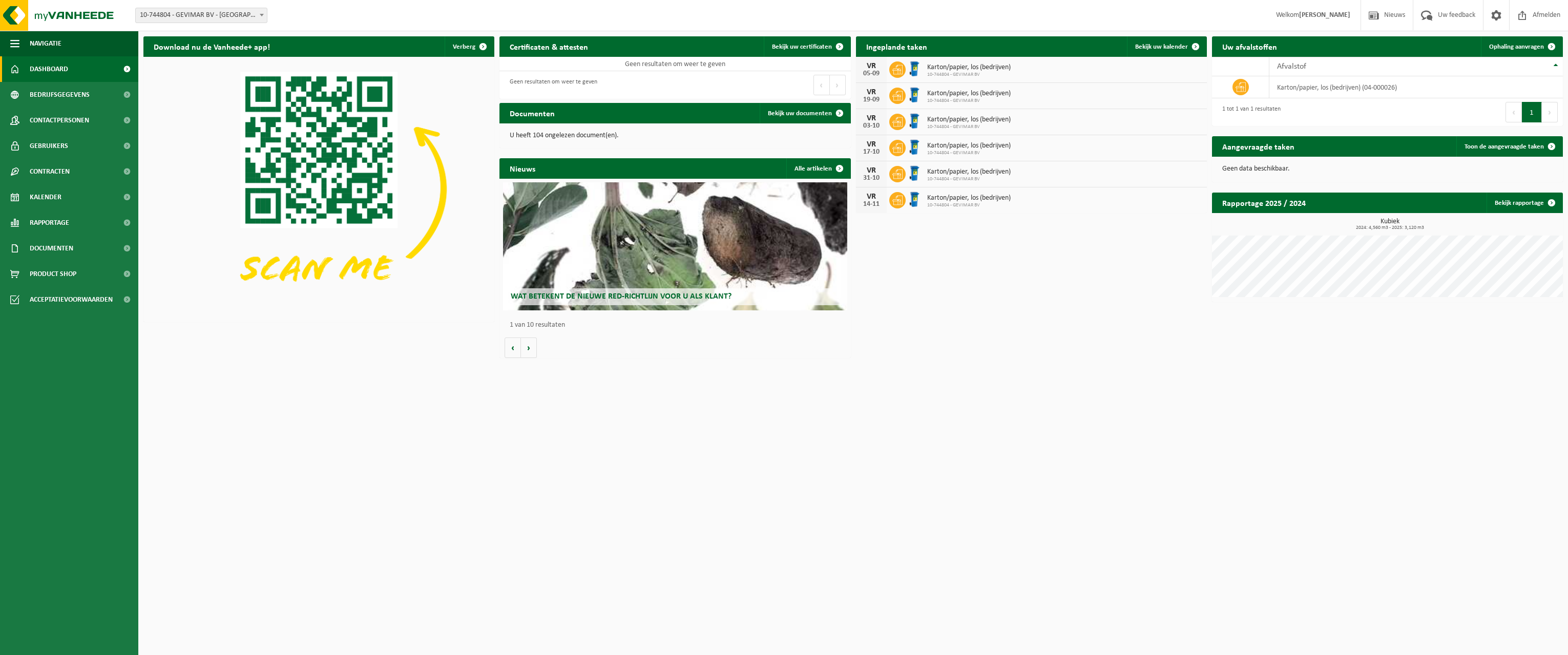
click at [917, 364] on html "Vestiging: 10-744804 - GEVIMAR BV - HARELBEKE 10-744804 - GEVIMAR BV - HARELBEK…" at bounding box center [784, 328] width 1568 height 655
click at [1449, 19] on span "Uw feedback" at bounding box center [1457, 15] width 43 height 30
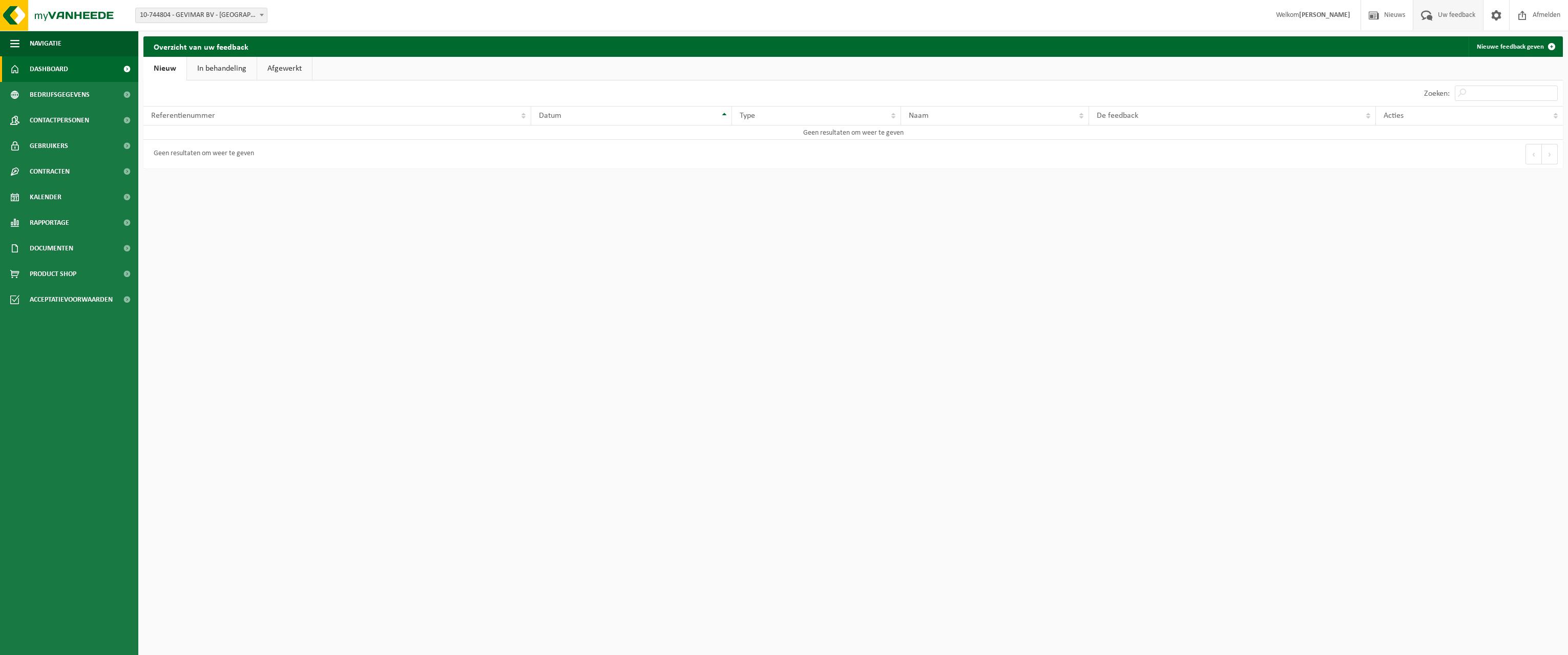
click at [39, 64] on span "Dashboard" at bounding box center [49, 69] width 38 height 26
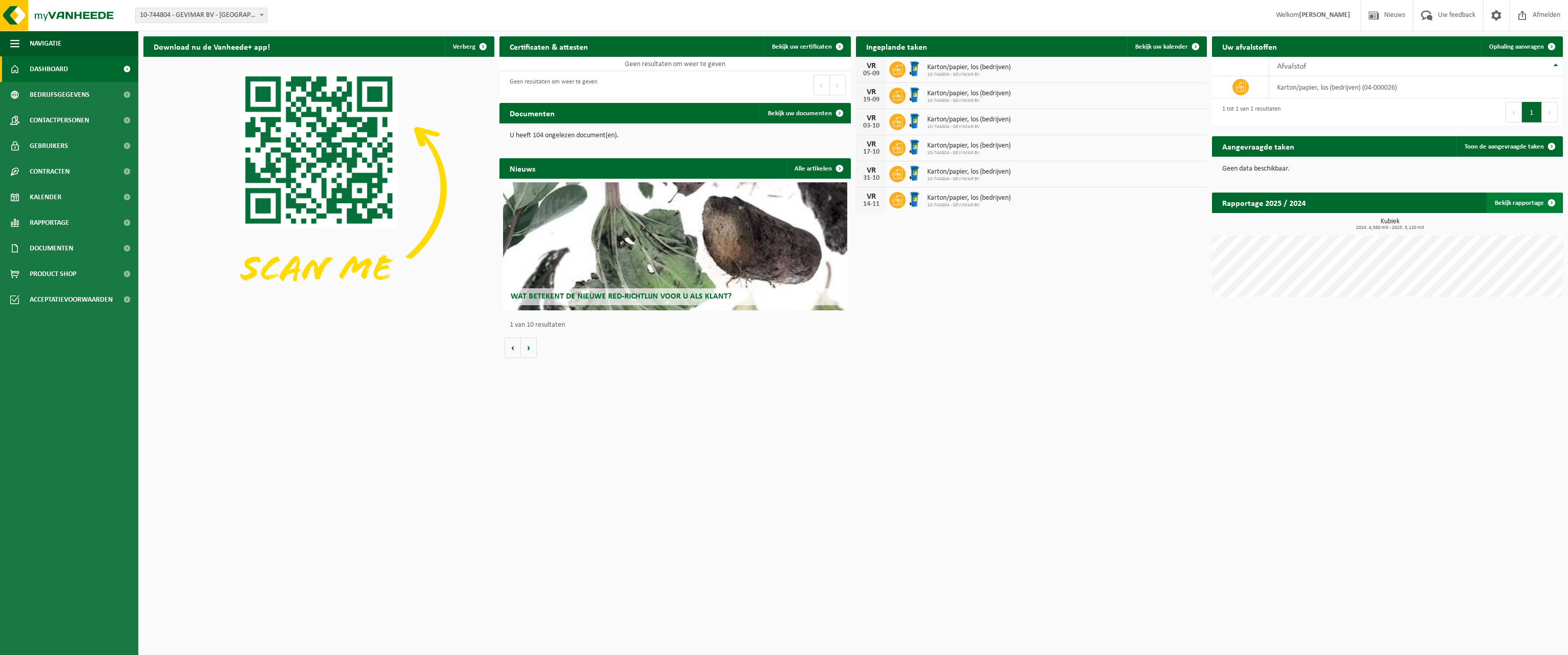
click at [1547, 201] on span at bounding box center [1552, 203] width 21 height 21
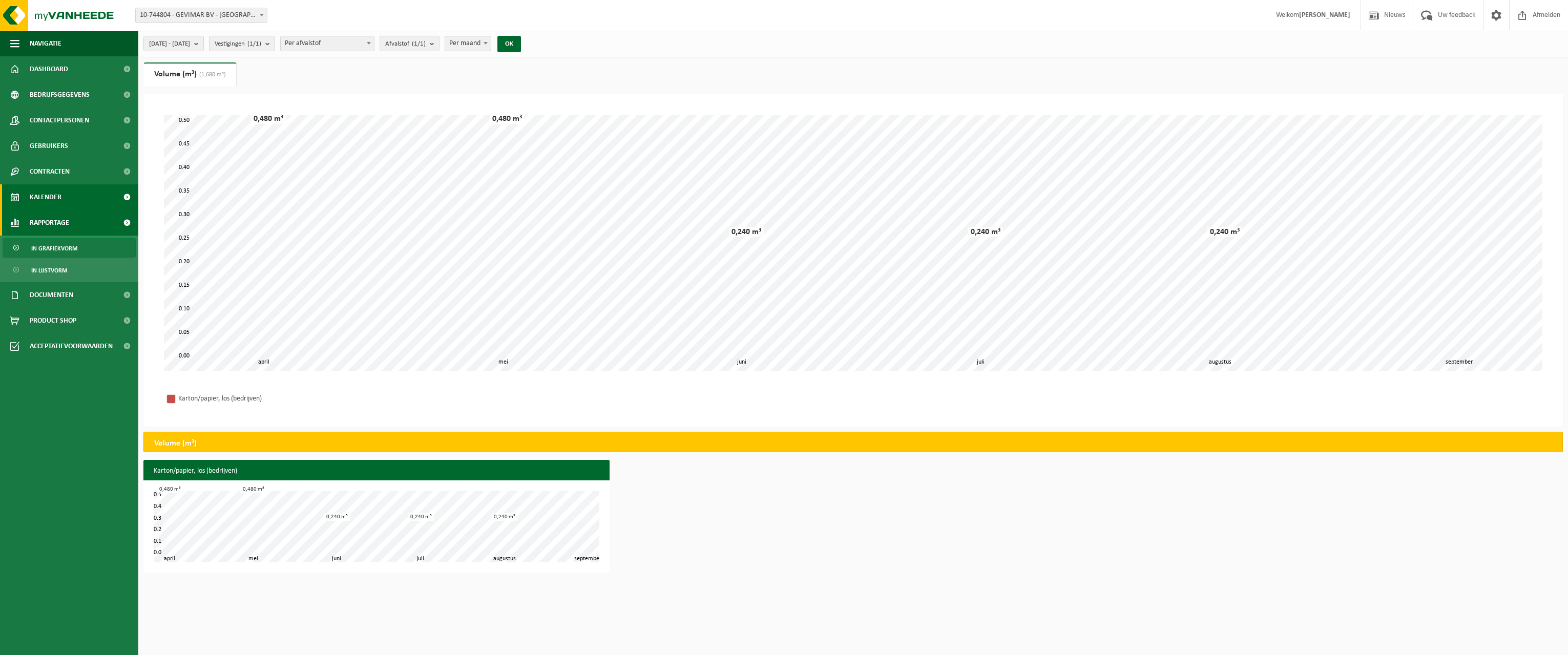
click at [77, 198] on link "Kalender" at bounding box center [69, 197] width 138 height 26
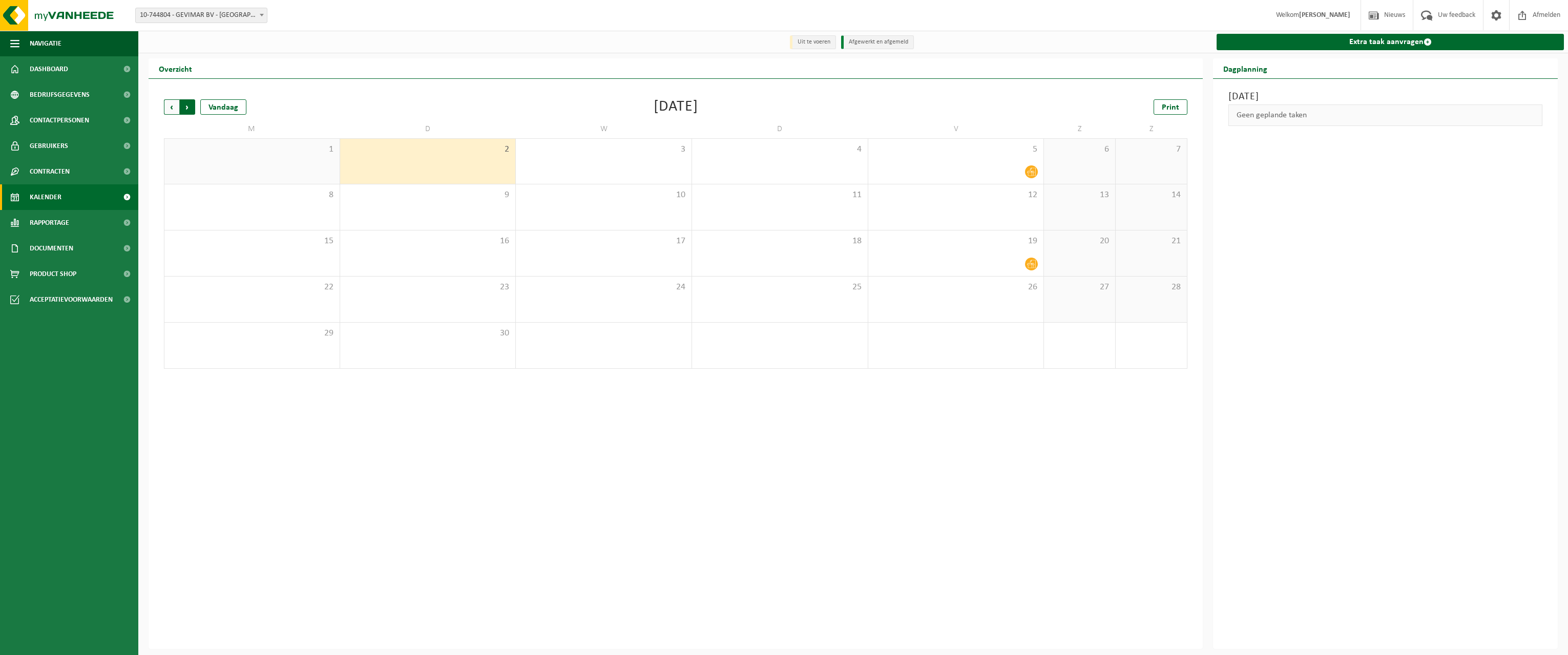
click at [167, 105] on span "Vorige" at bounding box center [171, 107] width 15 height 15
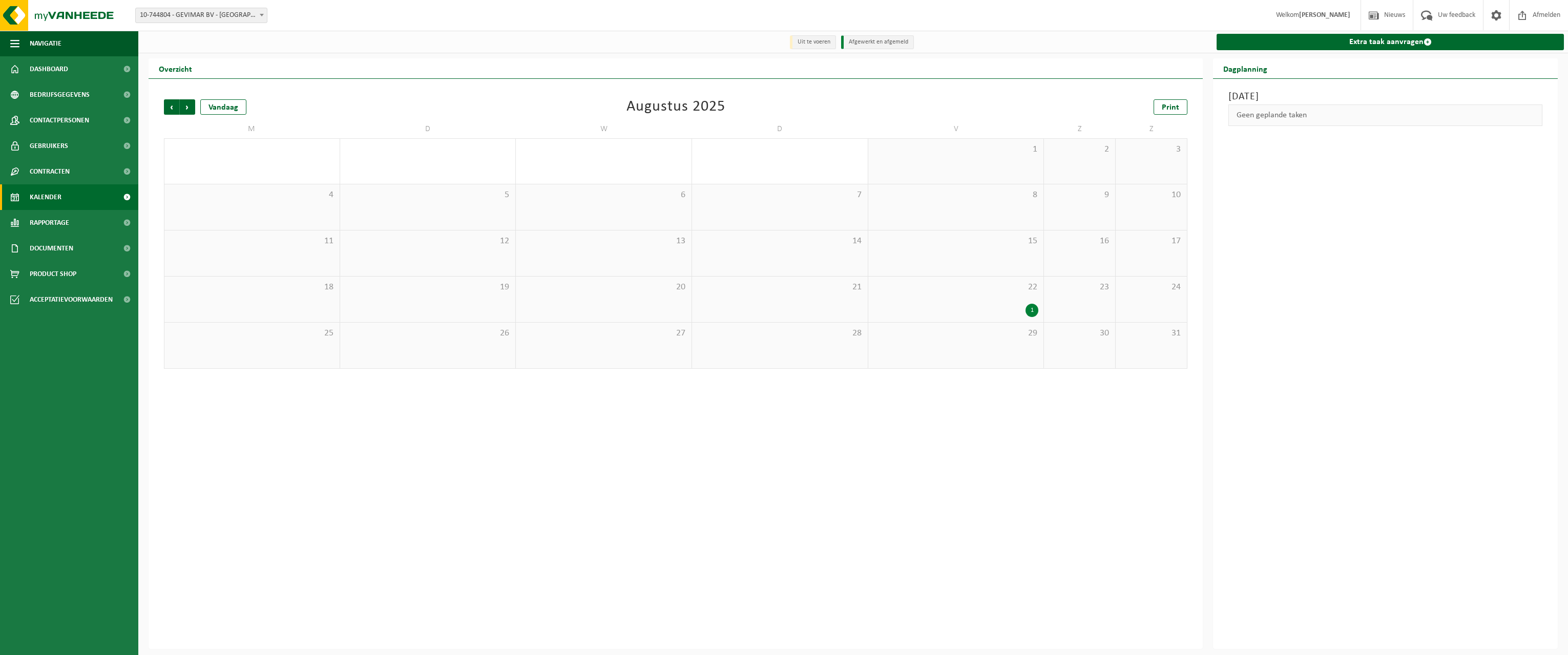
click at [167, 105] on span "Vorige" at bounding box center [171, 107] width 15 height 15
click at [189, 113] on span "Volgende" at bounding box center [187, 107] width 15 height 15
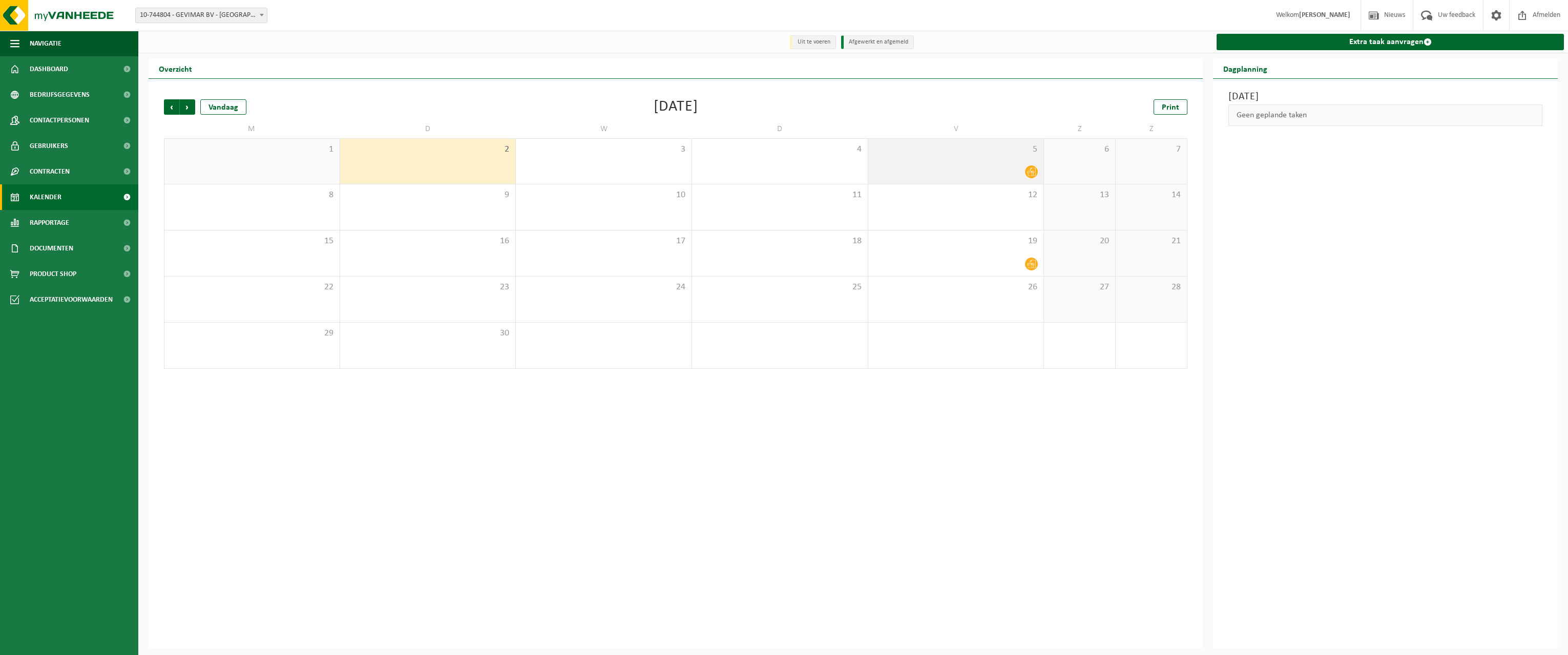
click at [1030, 173] on icon at bounding box center [1031, 172] width 9 height 8
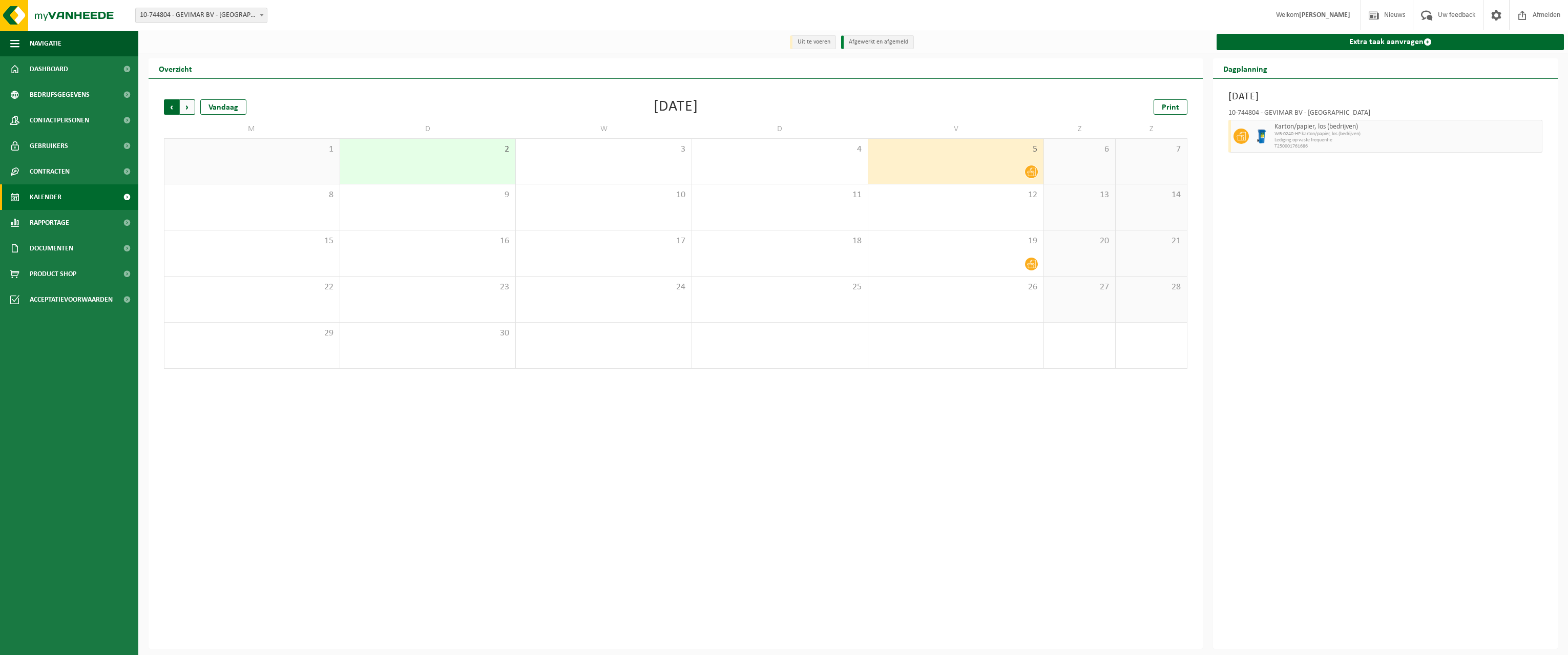
click at [186, 104] on span "Volgende" at bounding box center [187, 107] width 15 height 15
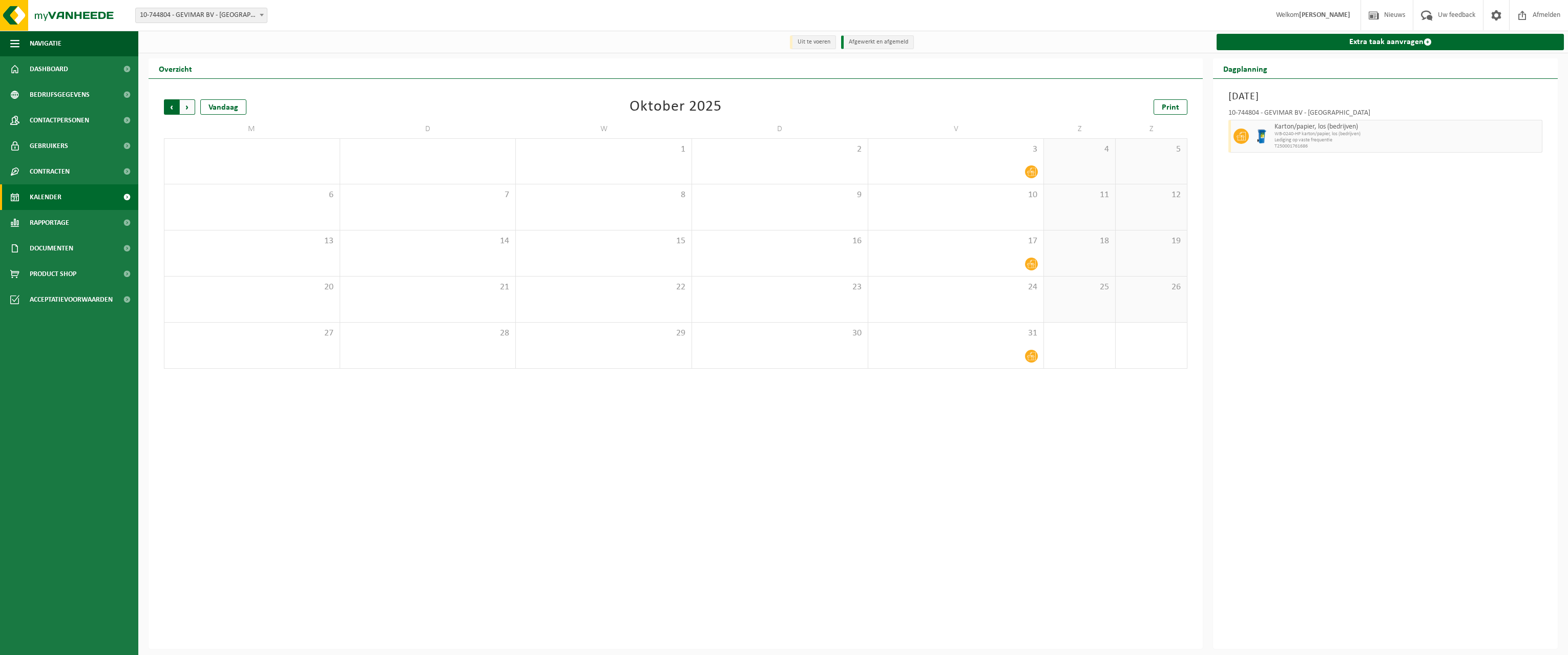
click at [186, 108] on span "Volgende" at bounding box center [187, 107] width 15 height 15
click at [183, 110] on span "Volgende" at bounding box center [187, 107] width 15 height 15
click at [183, 114] on span "Volgende" at bounding box center [187, 107] width 15 height 15
click at [1419, 40] on link "Extra taak aanvragen" at bounding box center [1390, 42] width 348 height 16
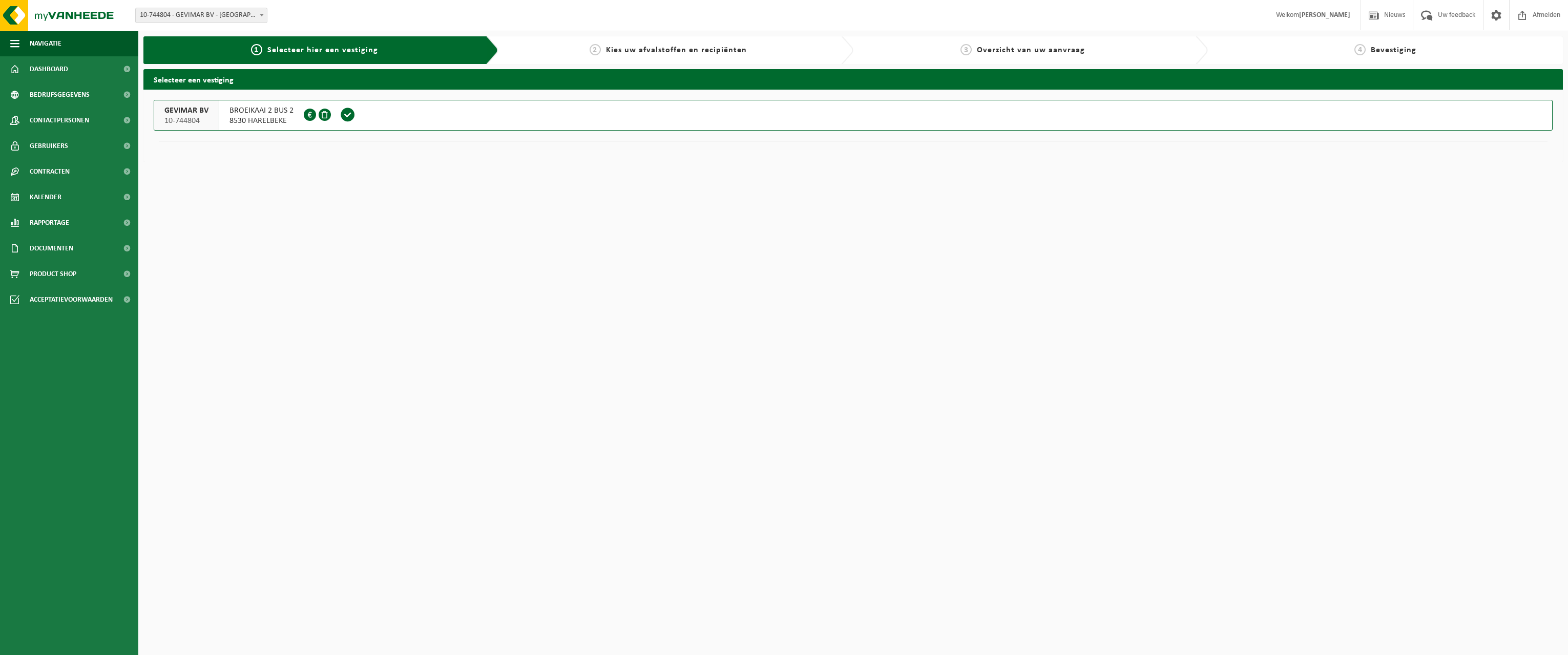
click at [323, 113] on span at bounding box center [324, 114] width 12 height 12
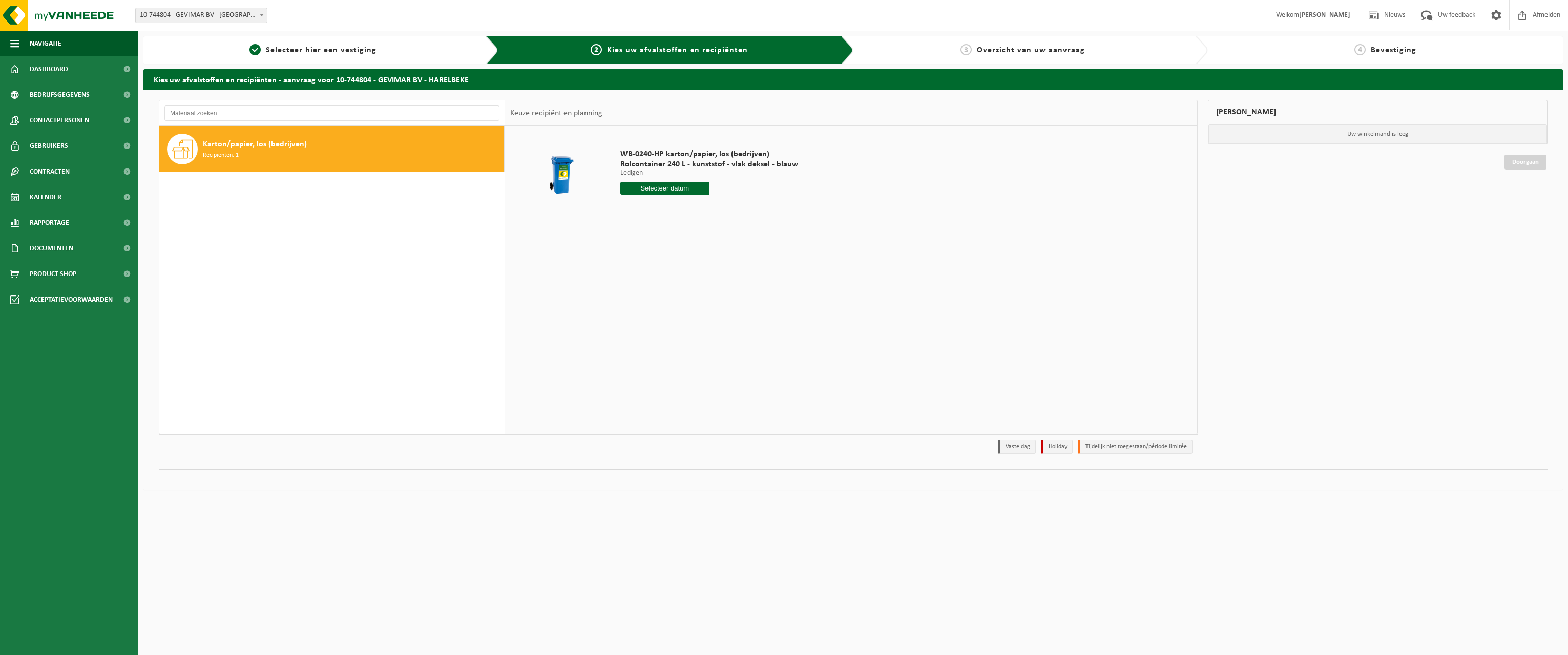
click at [402, 251] on div "Karton/papier, los (bedrijven) Recipiënten: 1" at bounding box center [332, 280] width 346 height 308
click at [195, 117] on input "text" at bounding box center [332, 113] width 335 height 15
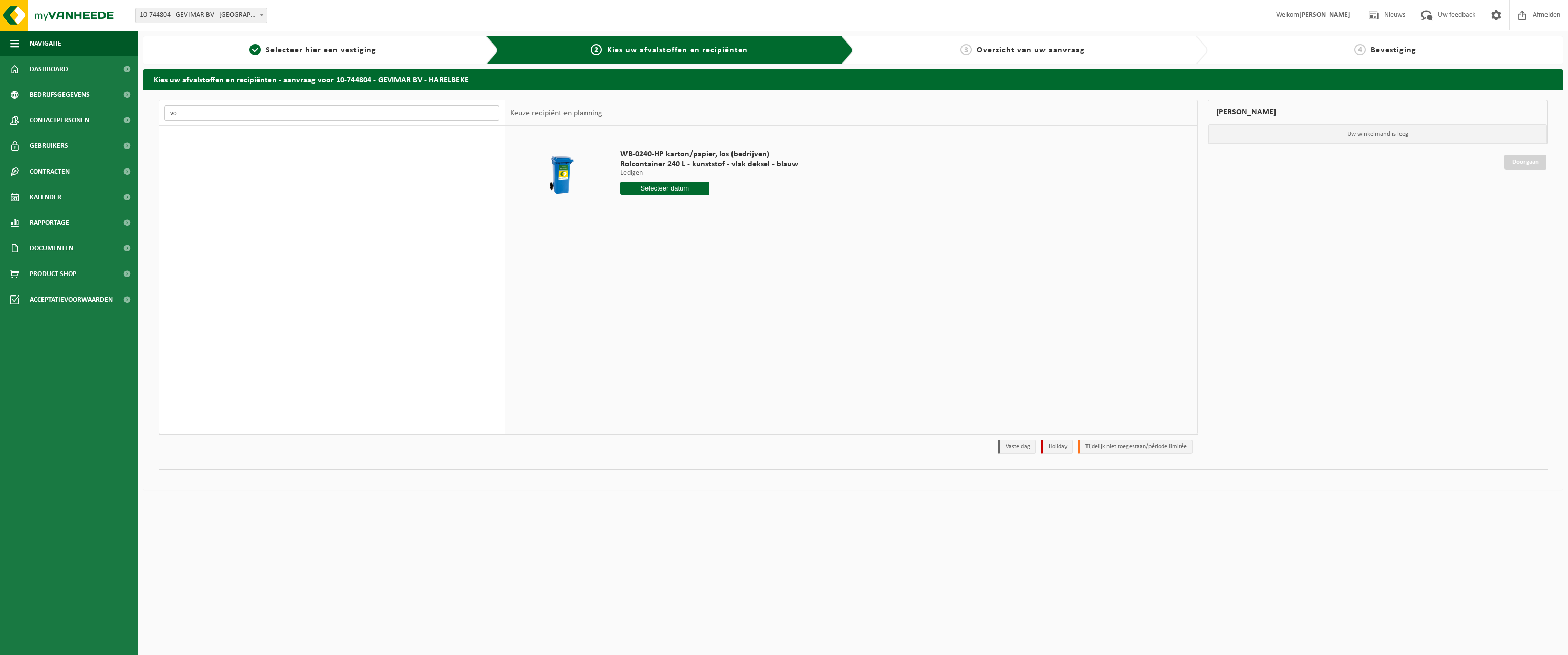
type input "v"
type input "e"
type input "organisch"
